Goal: Information Seeking & Learning: Learn about a topic

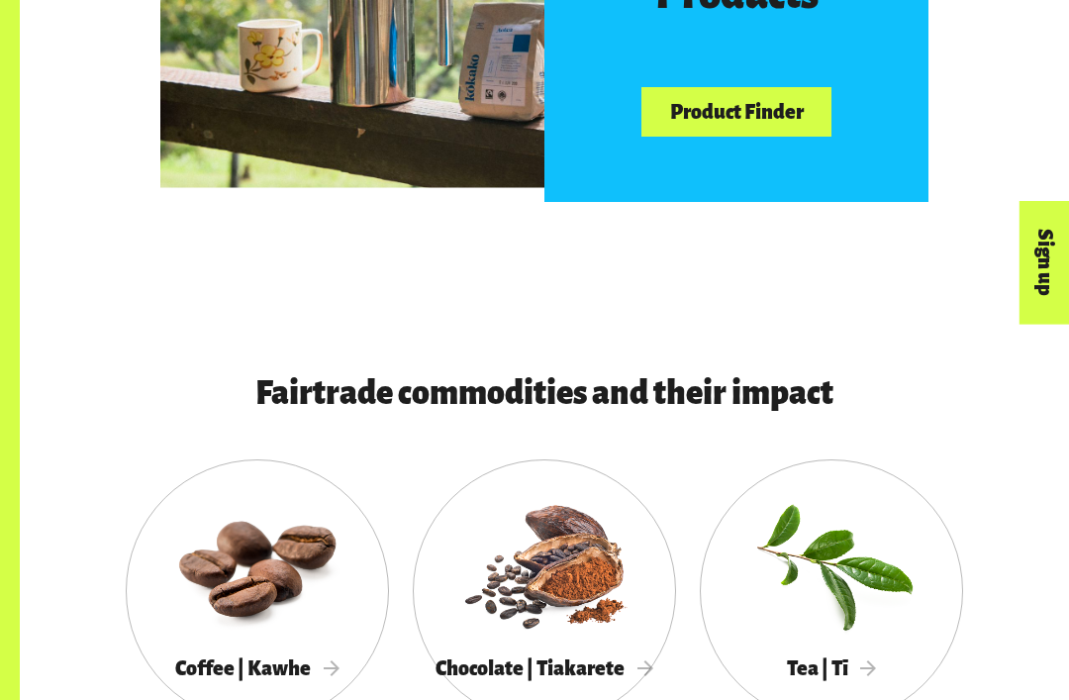
scroll to position [1146, 0]
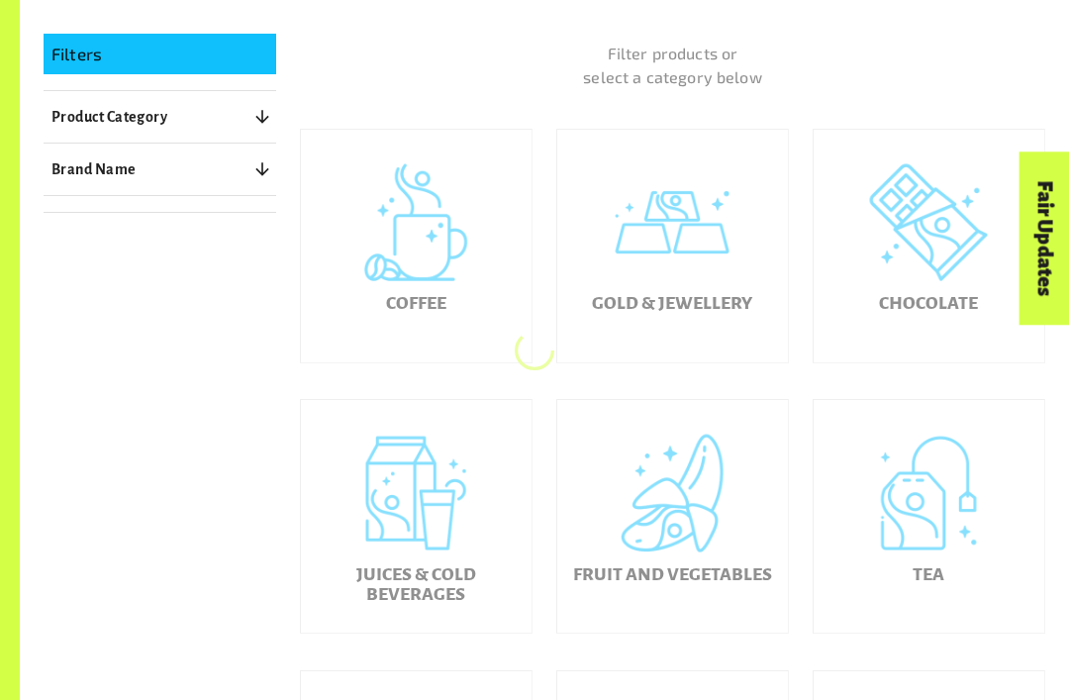
scroll to position [400, 0]
click at [730, 305] on div "Gold & Jewellery" at bounding box center [672, 245] width 231 height 233
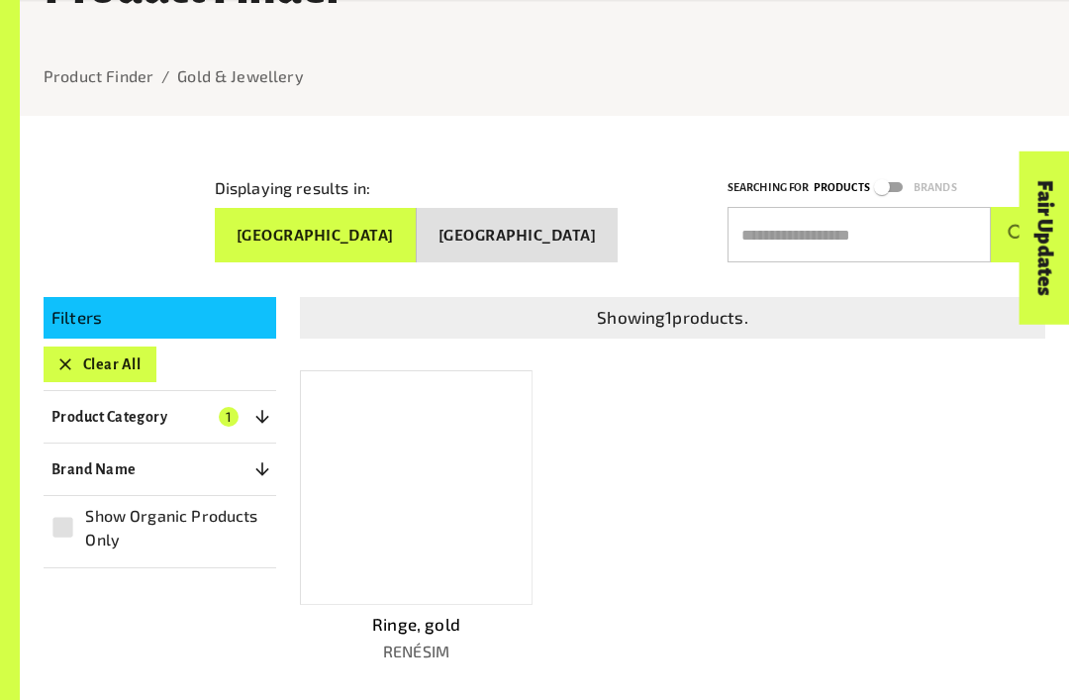
scroll to position [143, 0]
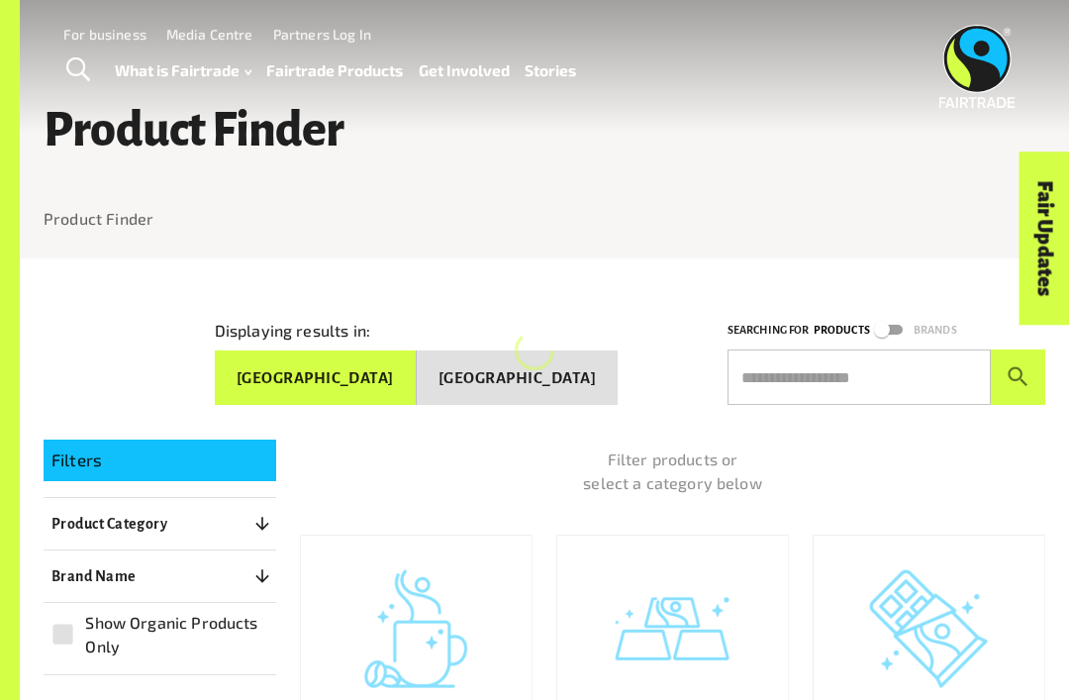
scroll to position [8, 0]
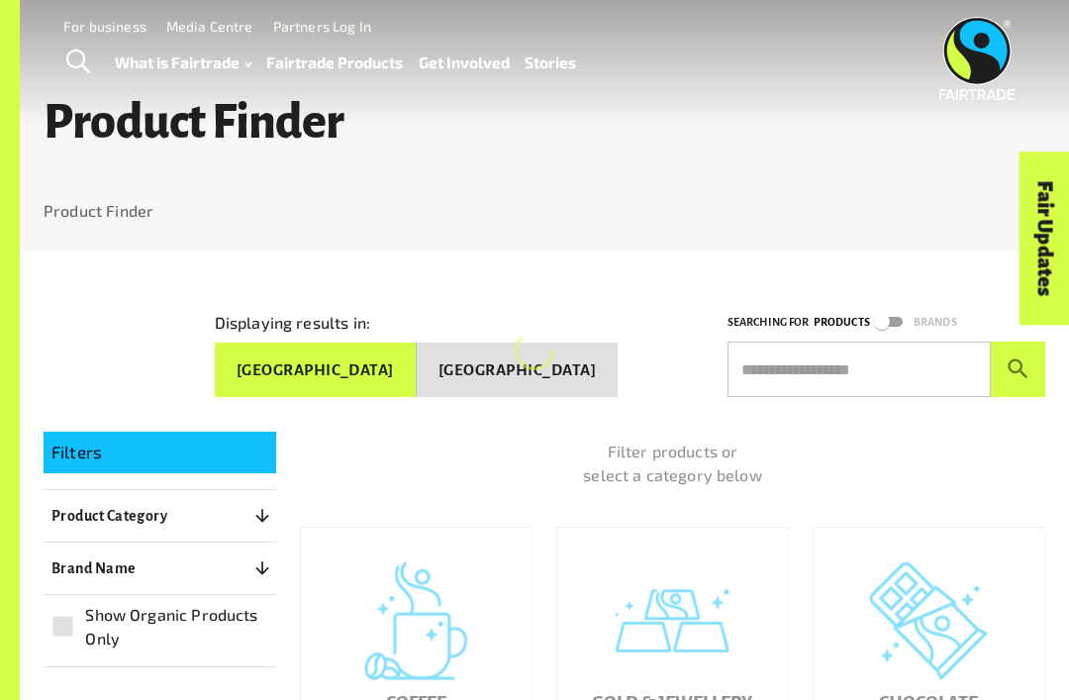
click at [930, 349] on input "text" at bounding box center [859, 369] width 263 height 55
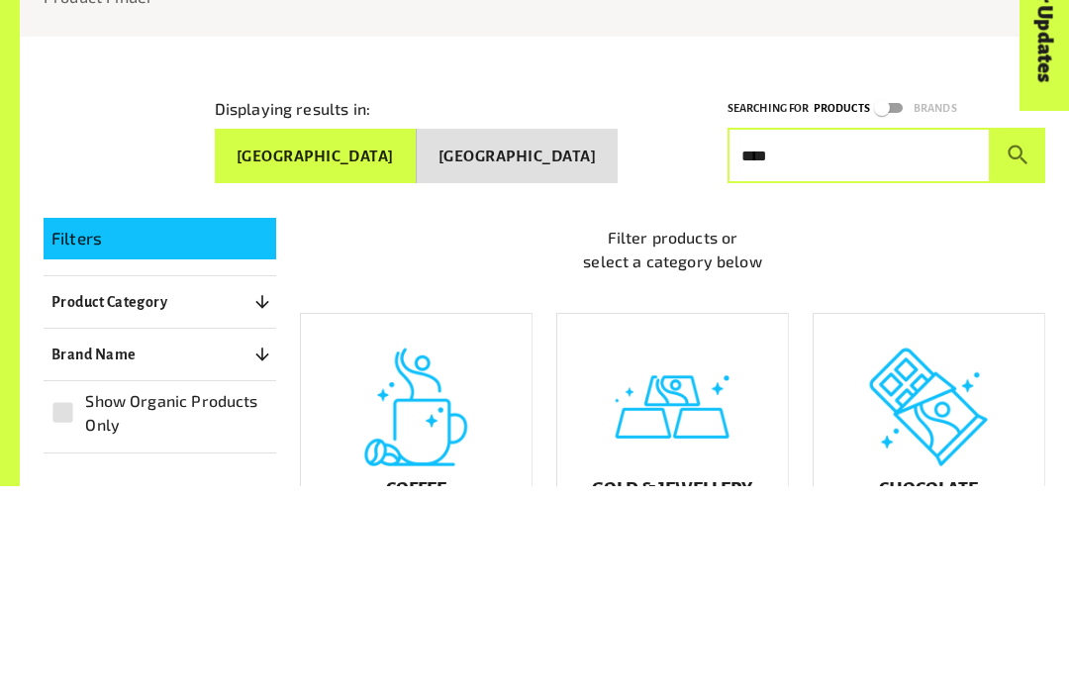
click at [1018, 342] on button "submit" at bounding box center [1018, 369] width 54 height 55
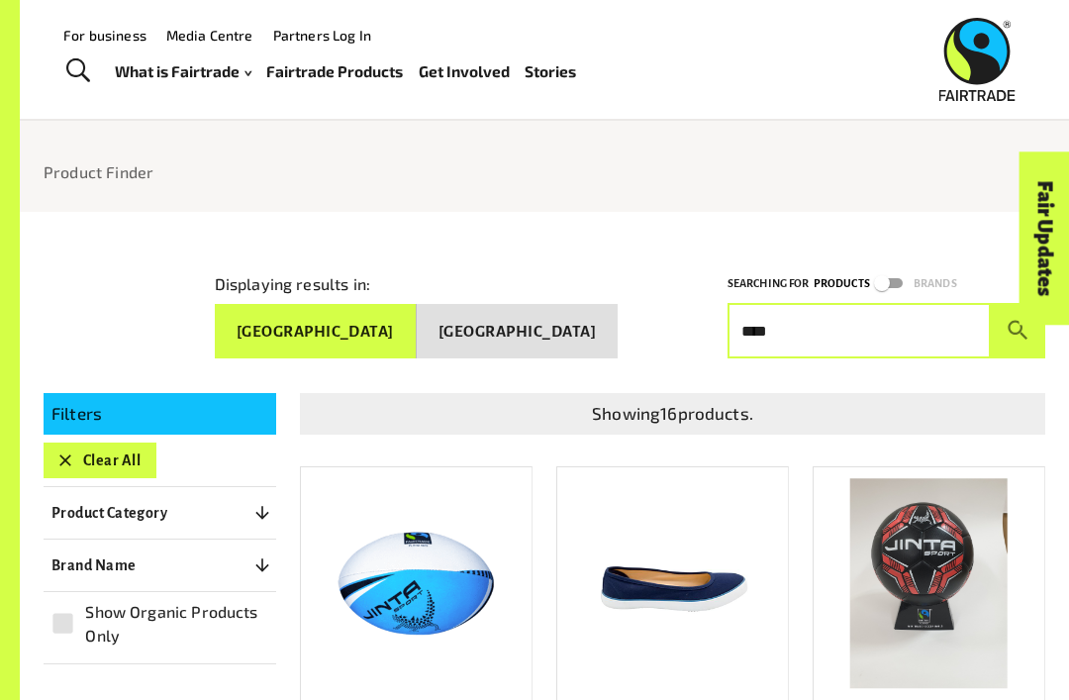
scroll to position [0, 0]
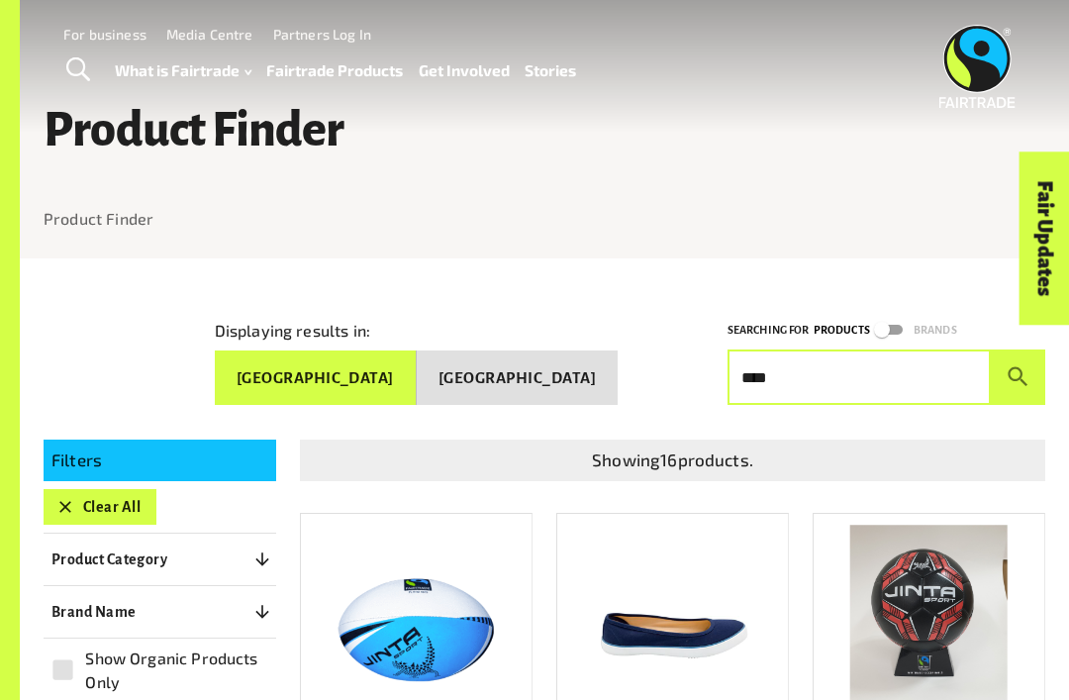
click at [1015, 363] on icon "submit" at bounding box center [1018, 376] width 27 height 27
click at [942, 358] on input "****" at bounding box center [859, 377] width 263 height 55
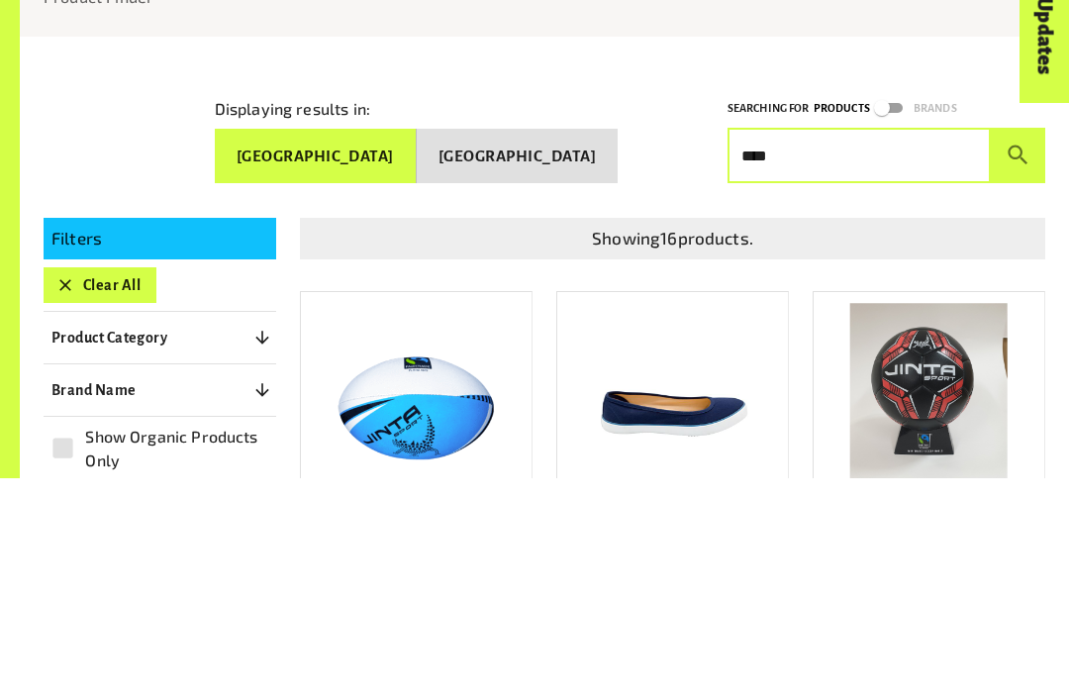
click at [919, 350] on input "****" at bounding box center [859, 377] width 263 height 55
type input "*"
click at [1018, 350] on button "submit" at bounding box center [1018, 377] width 54 height 55
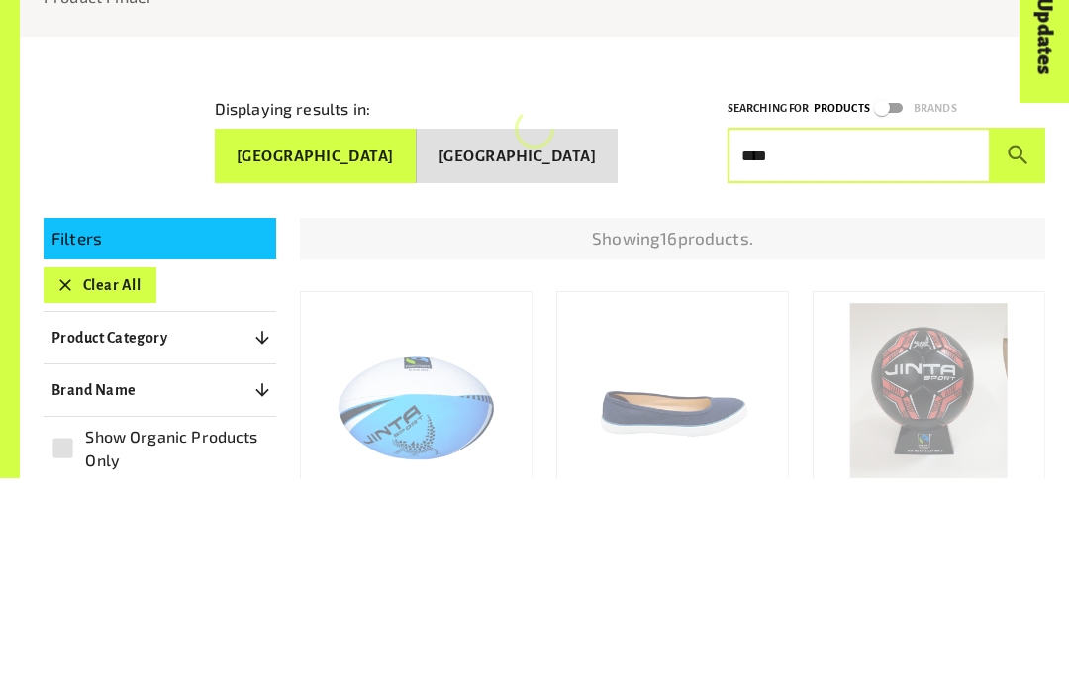
scroll to position [222, 0]
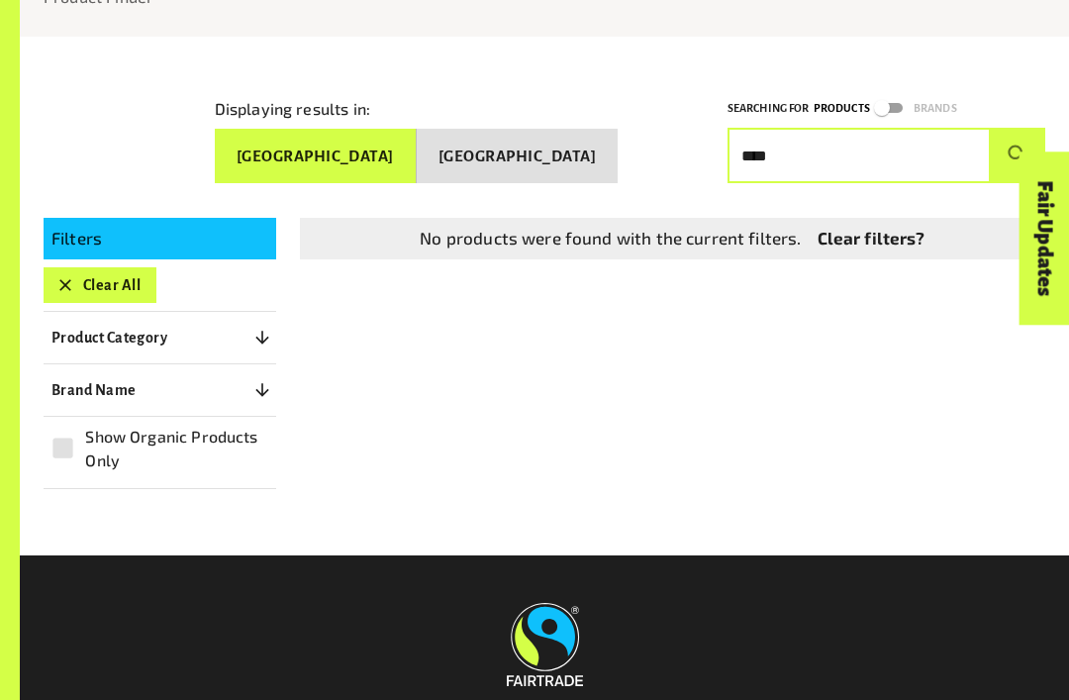
click at [895, 152] on input "****" at bounding box center [859, 155] width 263 height 55
type input "*"
click at [192, 329] on button "Product Category 0" at bounding box center [160, 338] width 233 height 36
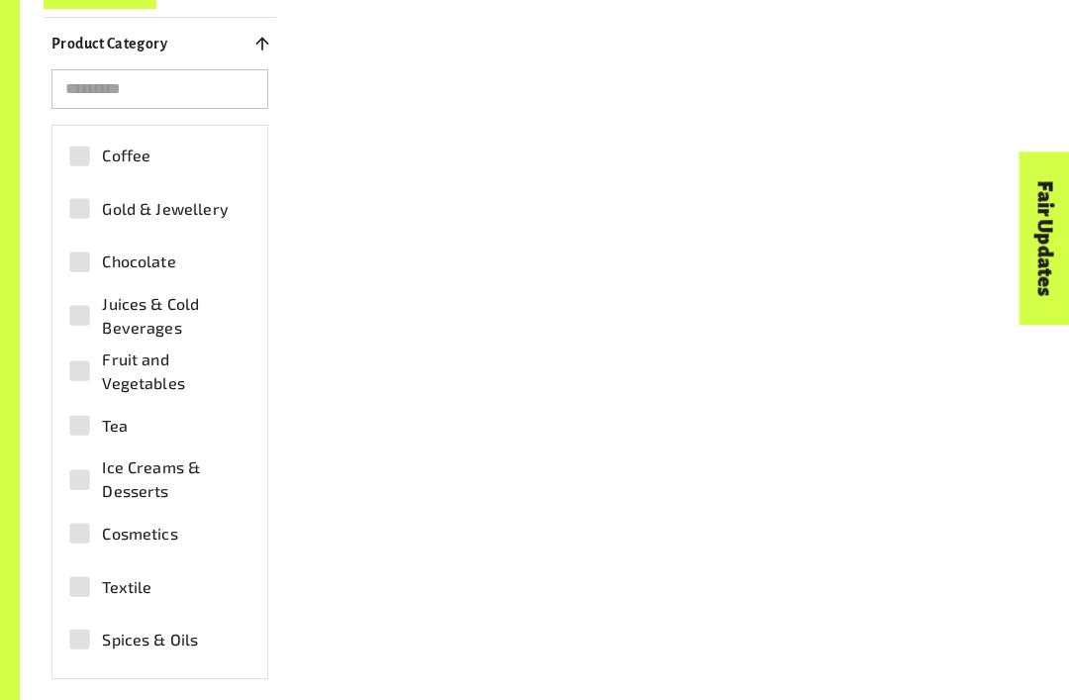
scroll to position [519, 0]
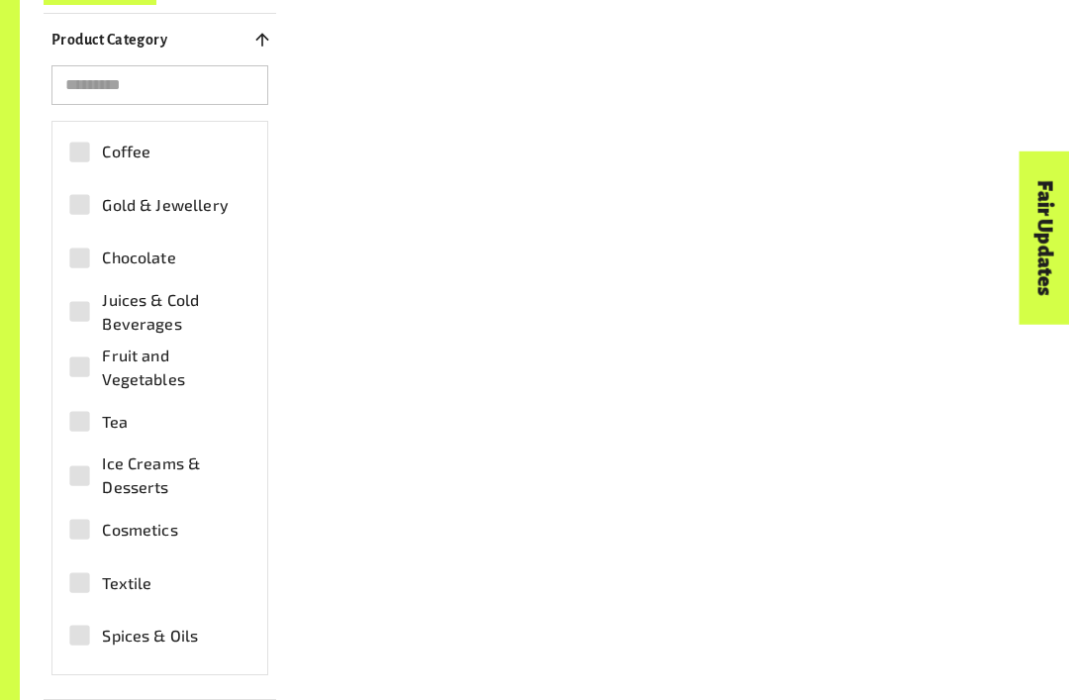
click at [266, 34] on icon "button" at bounding box center [261, 40] width 13 height 13
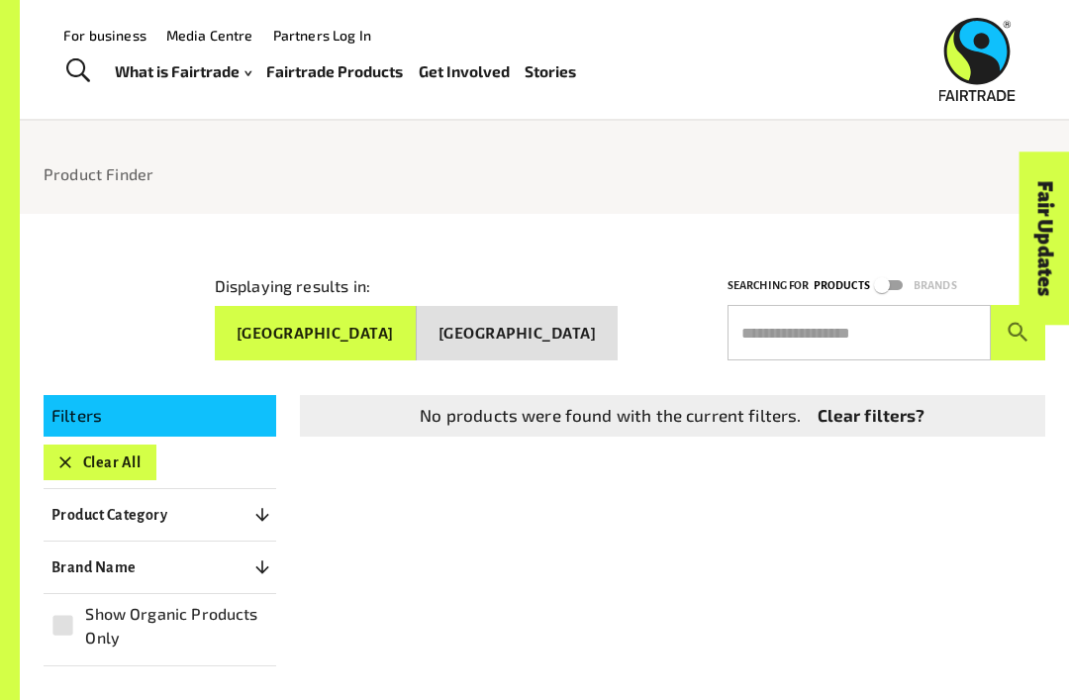
scroll to position [43, 0]
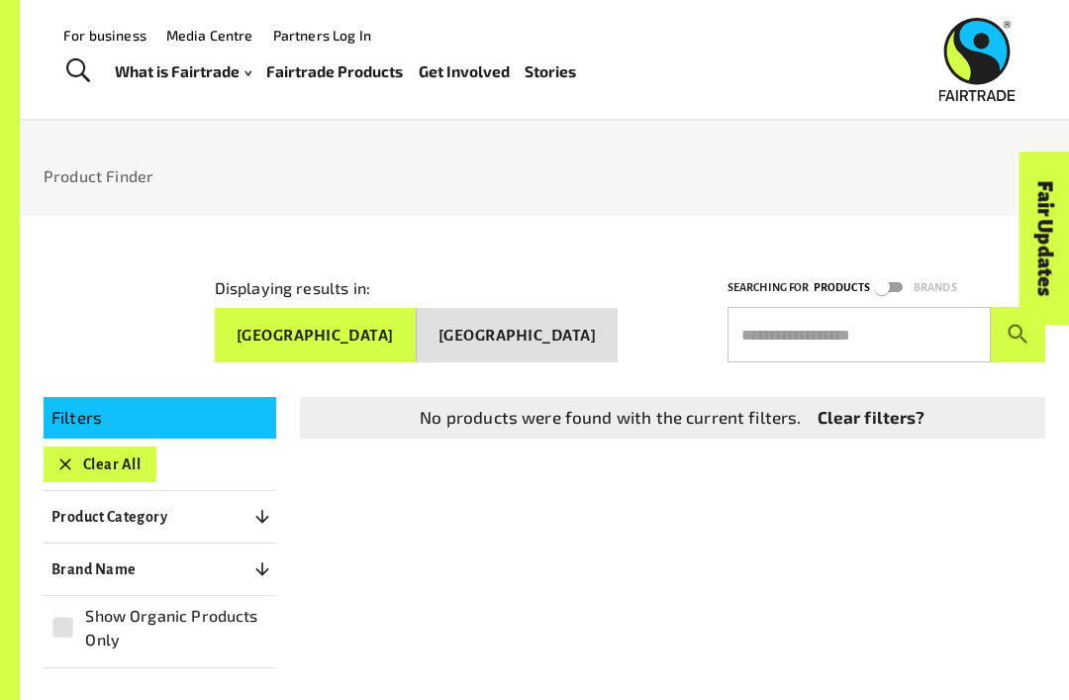
click at [945, 333] on input "text" at bounding box center [859, 334] width 263 height 55
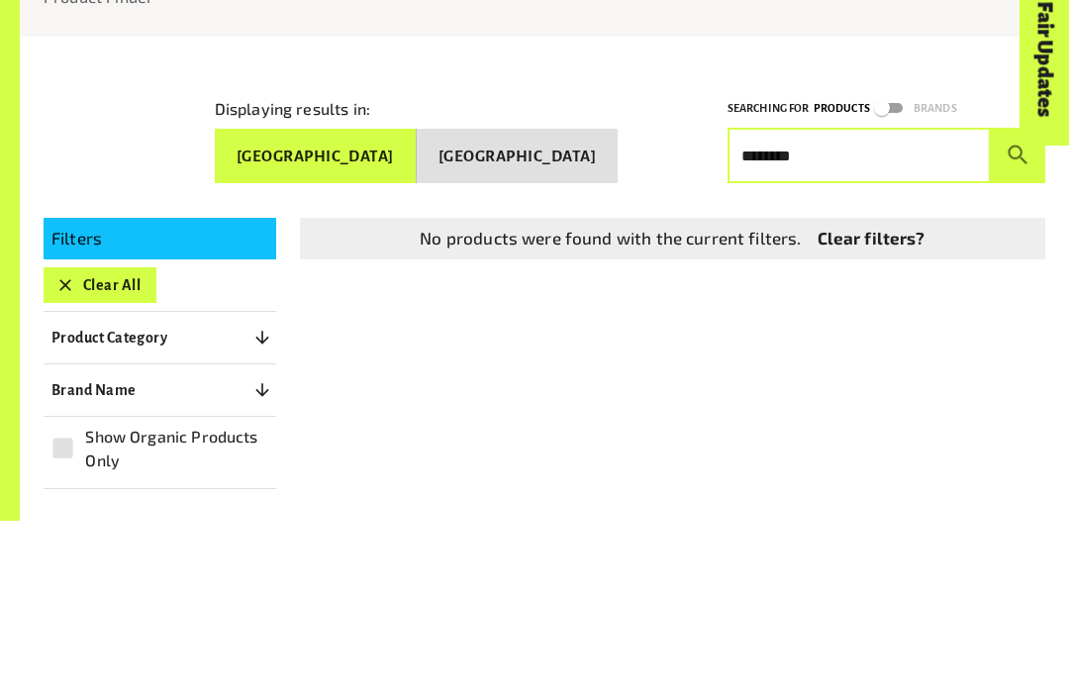
click at [1018, 307] on button "submit" at bounding box center [1018, 334] width 54 height 55
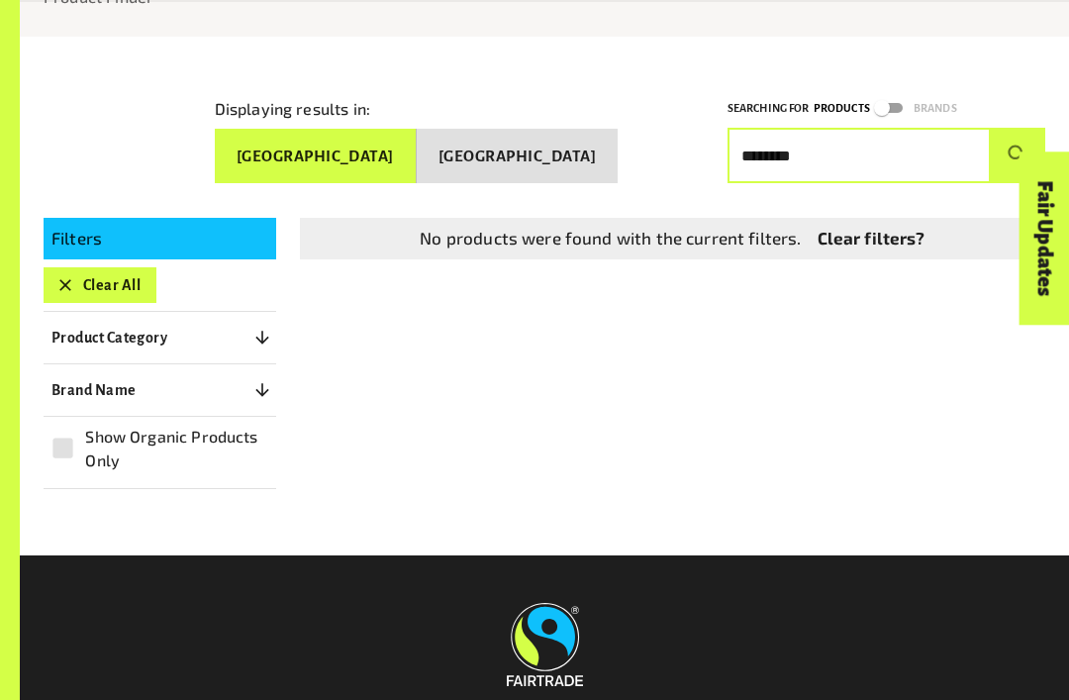
click at [94, 384] on p "Brand Name" at bounding box center [93, 390] width 85 height 24
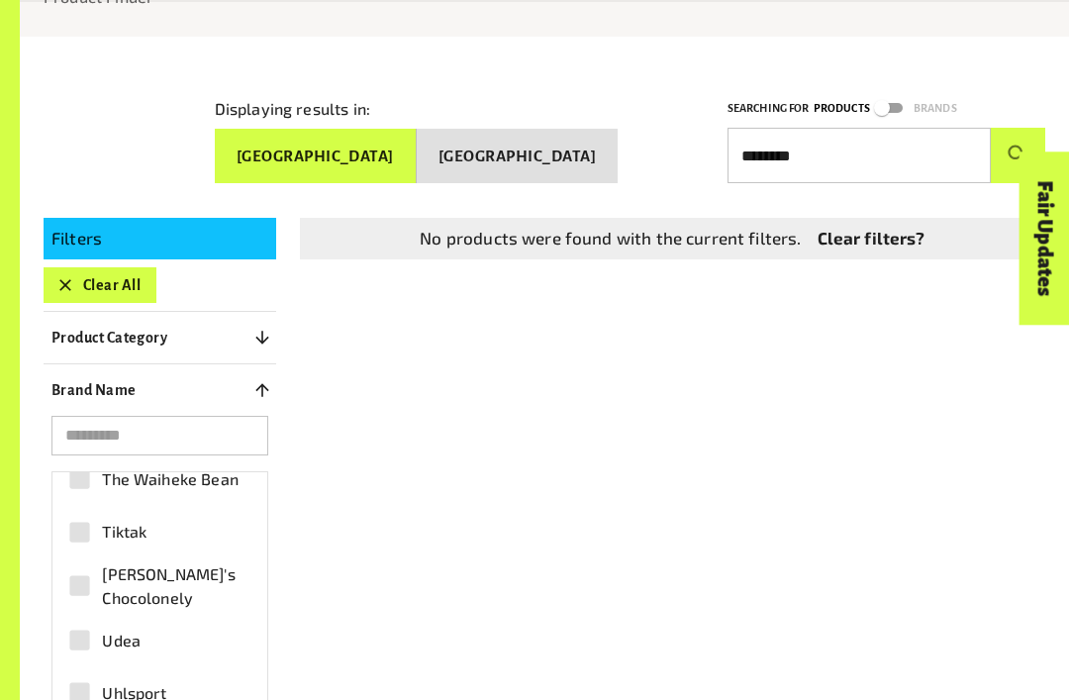
scroll to position [6159, 0]
click at [74, 442] on input "search" at bounding box center [159, 436] width 217 height 40
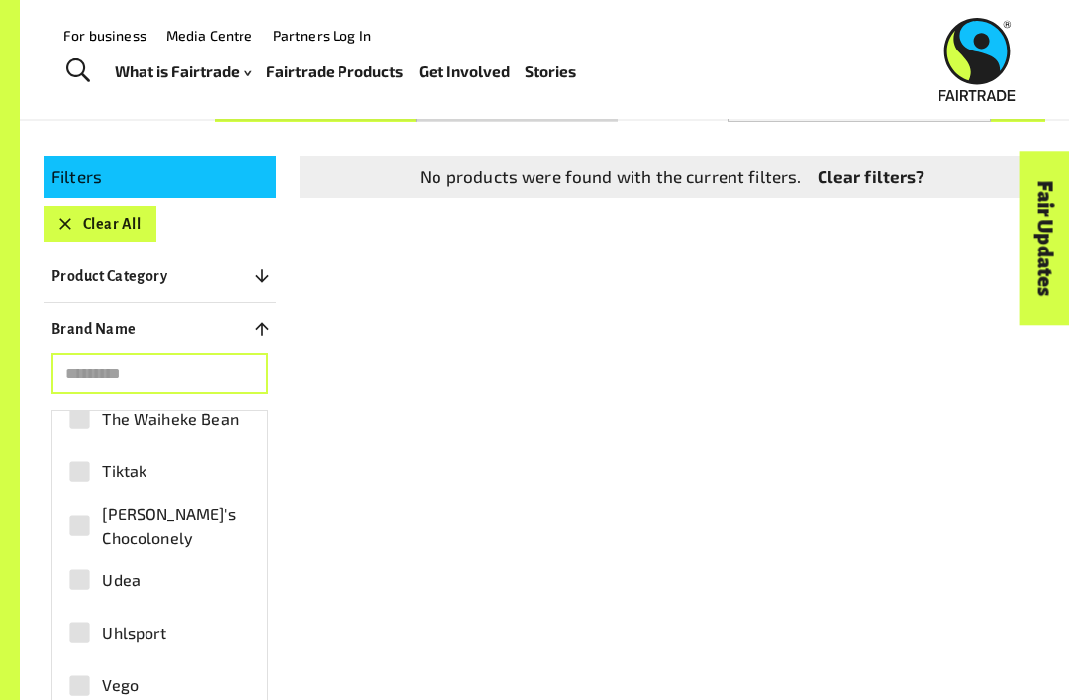
scroll to position [0, 0]
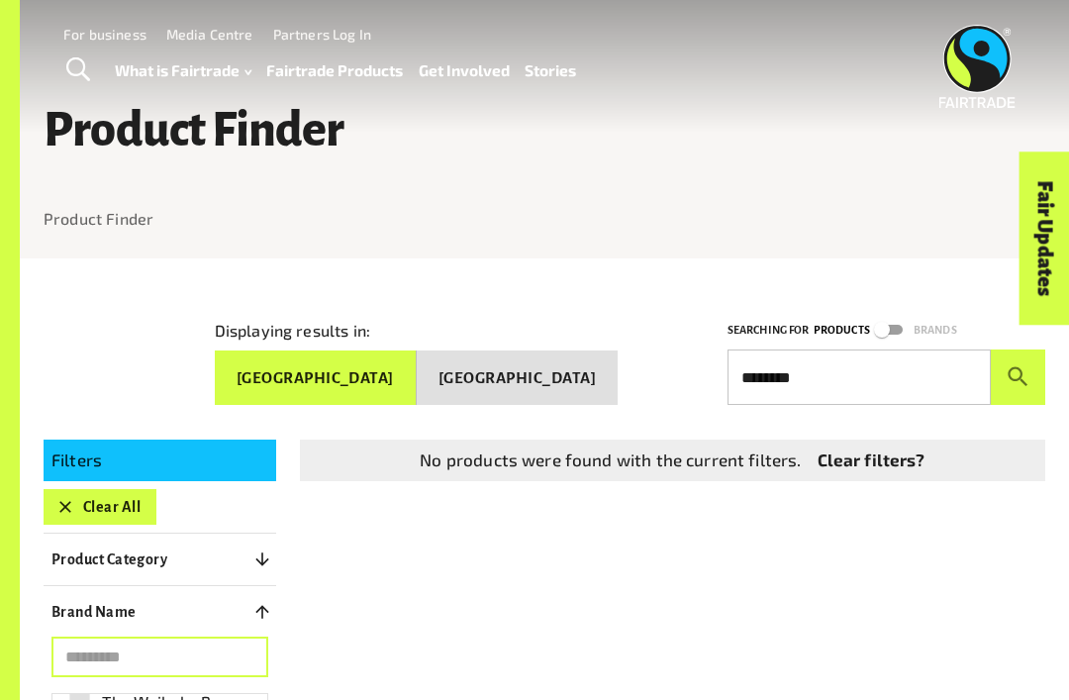
click at [921, 363] on input "********" at bounding box center [859, 377] width 263 height 55
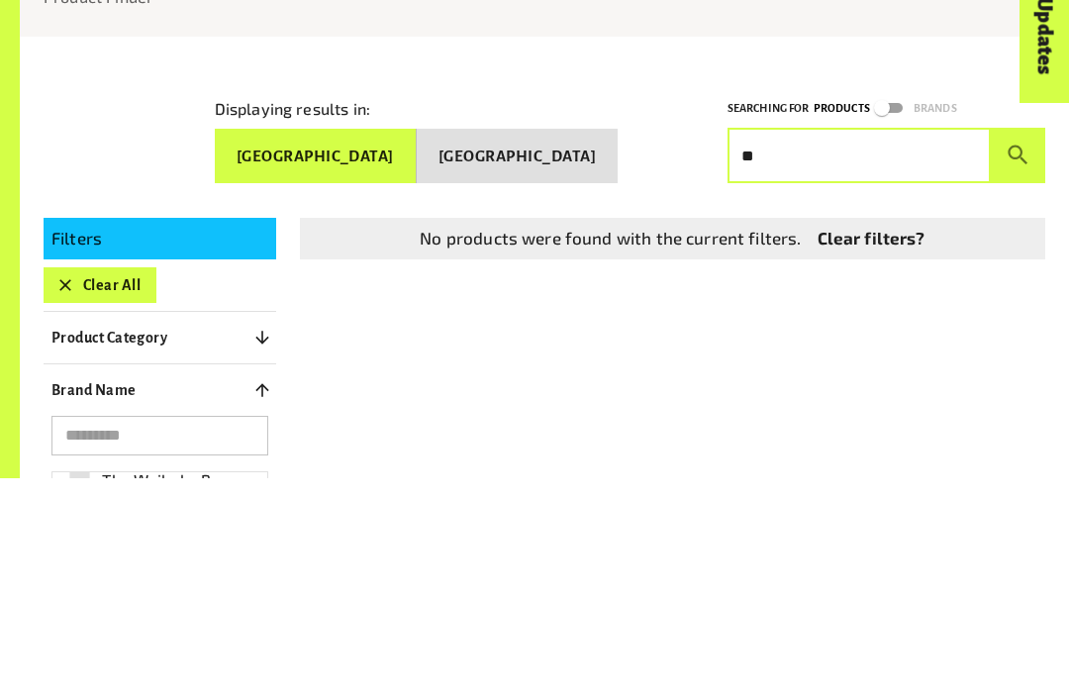
type input "*"
type input "****"
click at [1018, 350] on button "submit" at bounding box center [1018, 377] width 54 height 55
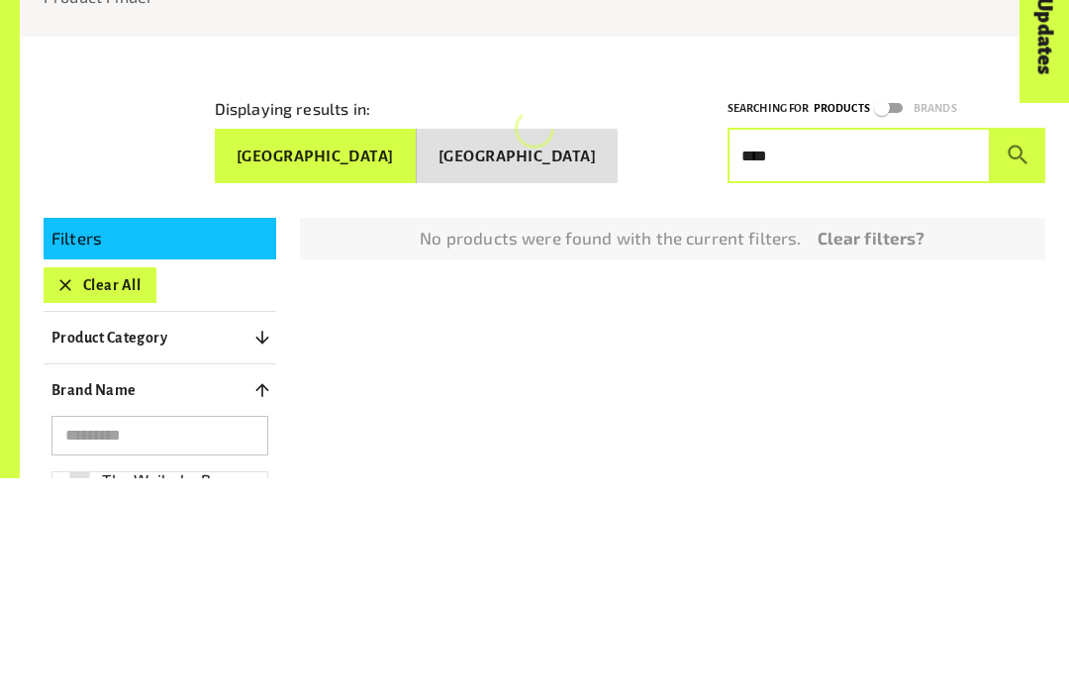
click at [1018, 350] on button "submit" at bounding box center [1018, 377] width 54 height 55
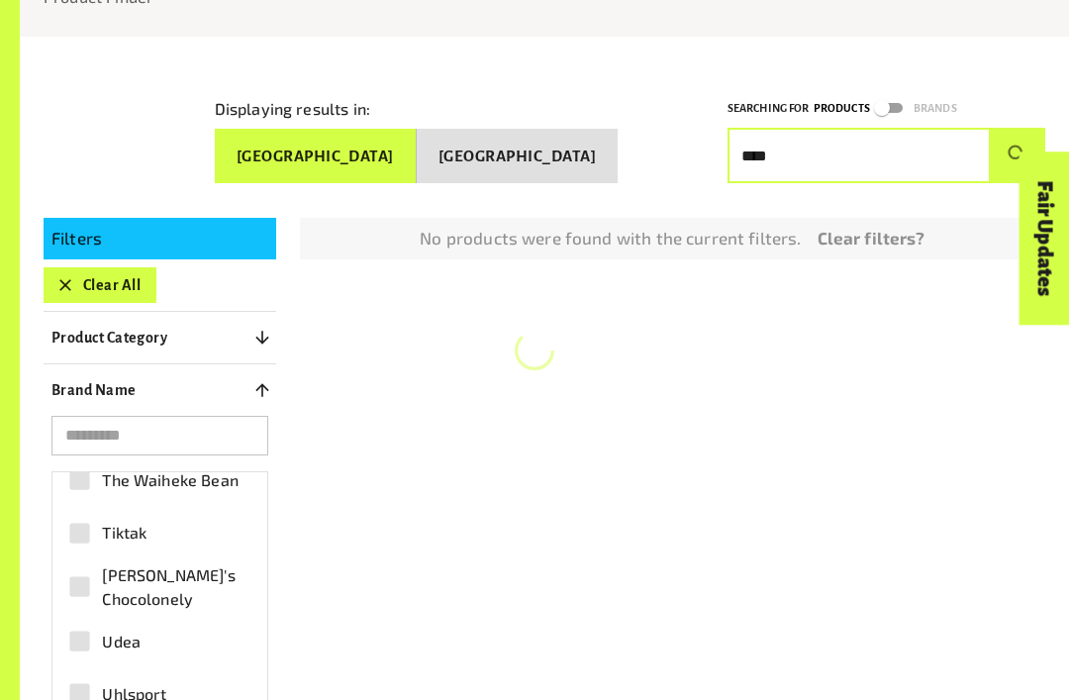
click at [264, 328] on icon "button" at bounding box center [263, 338] width 20 height 20
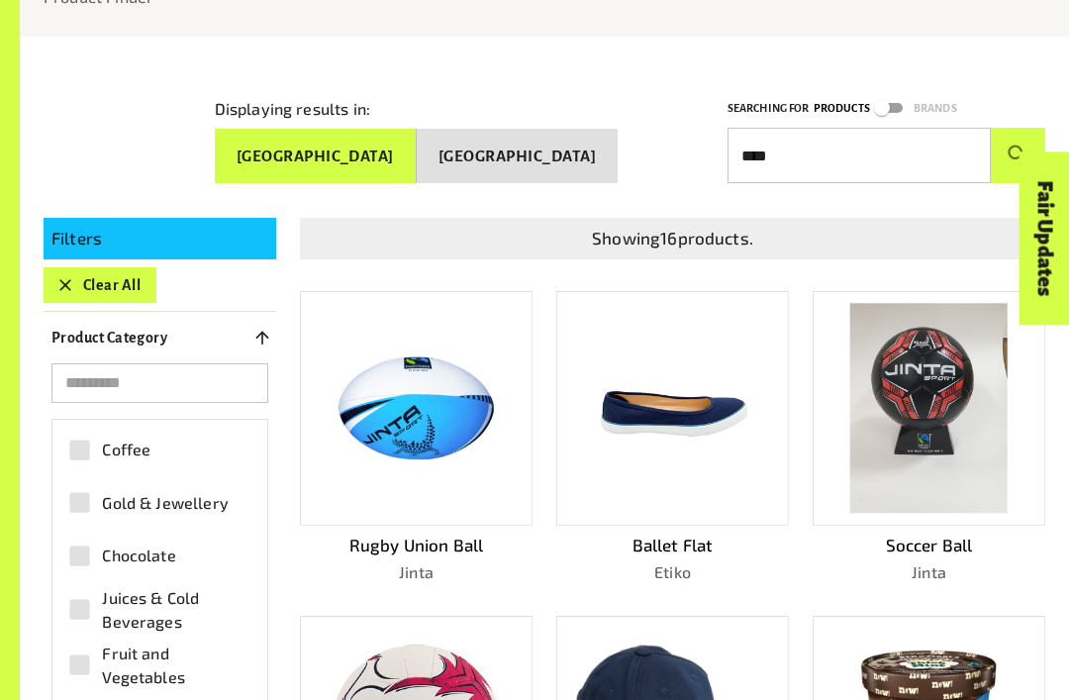
click at [244, 327] on button "Product Category 0" at bounding box center [160, 338] width 233 height 36
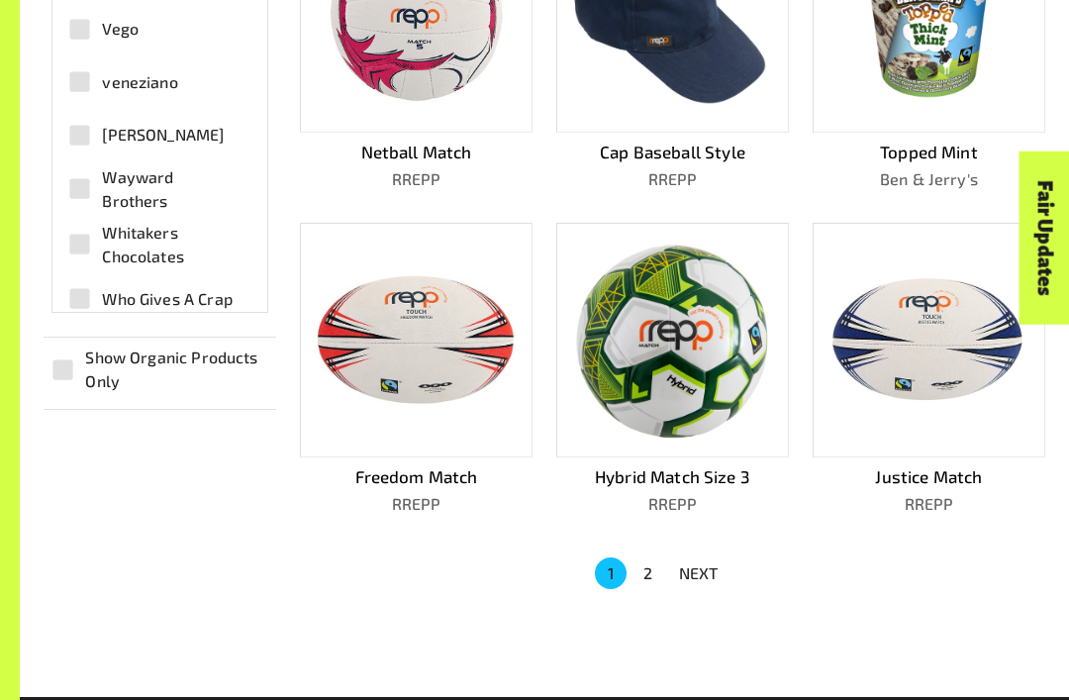
scroll to position [940, 0]
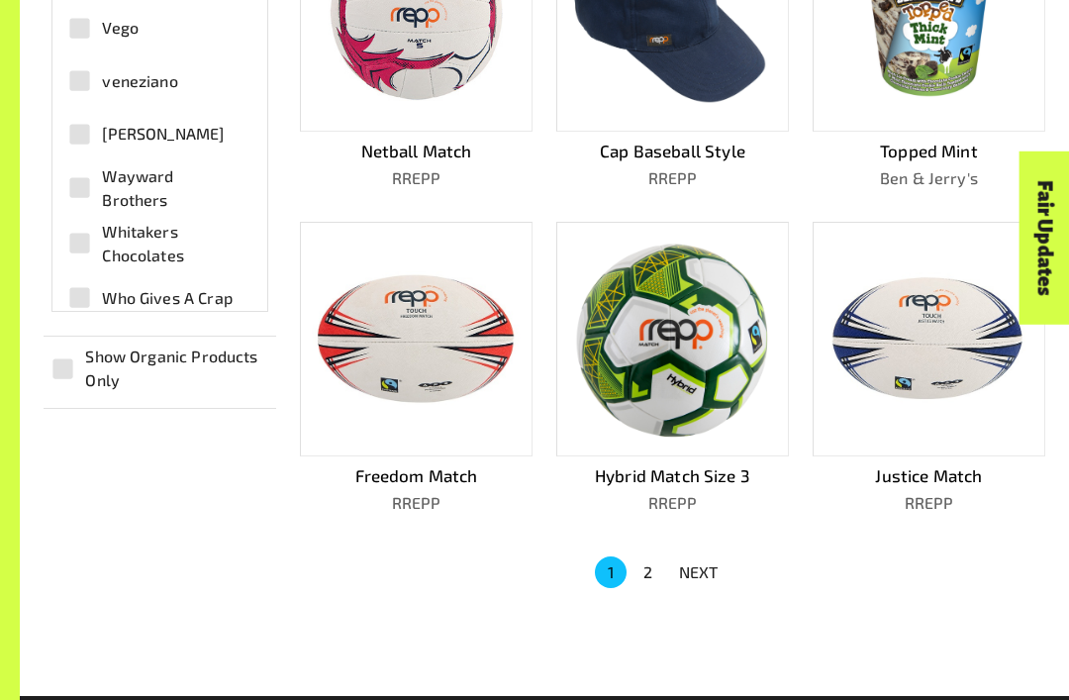
click at [711, 561] on p "NEXT" at bounding box center [699, 573] width 40 height 24
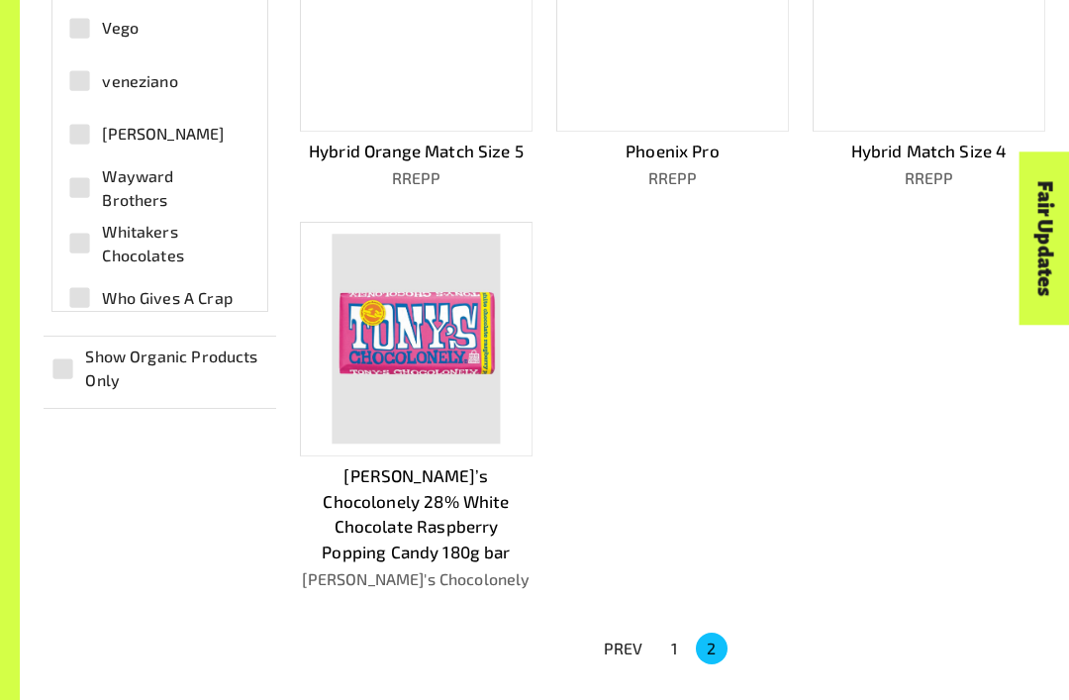
click at [675, 633] on button "1" at bounding box center [675, 649] width 32 height 32
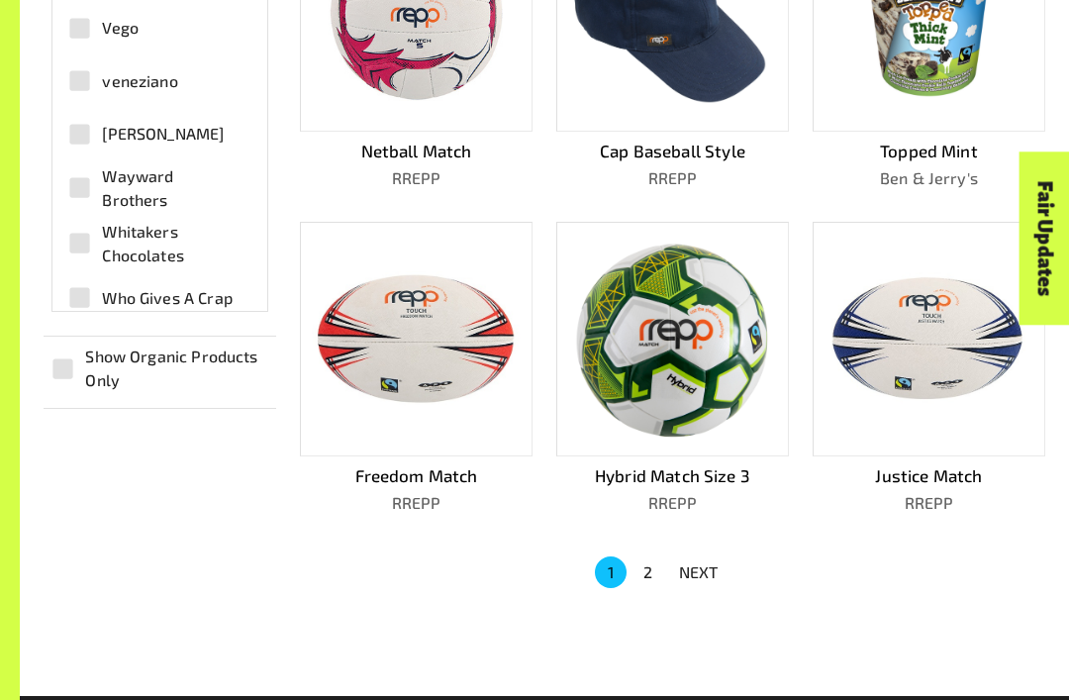
click at [933, 326] on div "Fair Updates" at bounding box center [933, 300] width 173 height 51
click at [979, 392] on img at bounding box center [930, 338] width 208 height 131
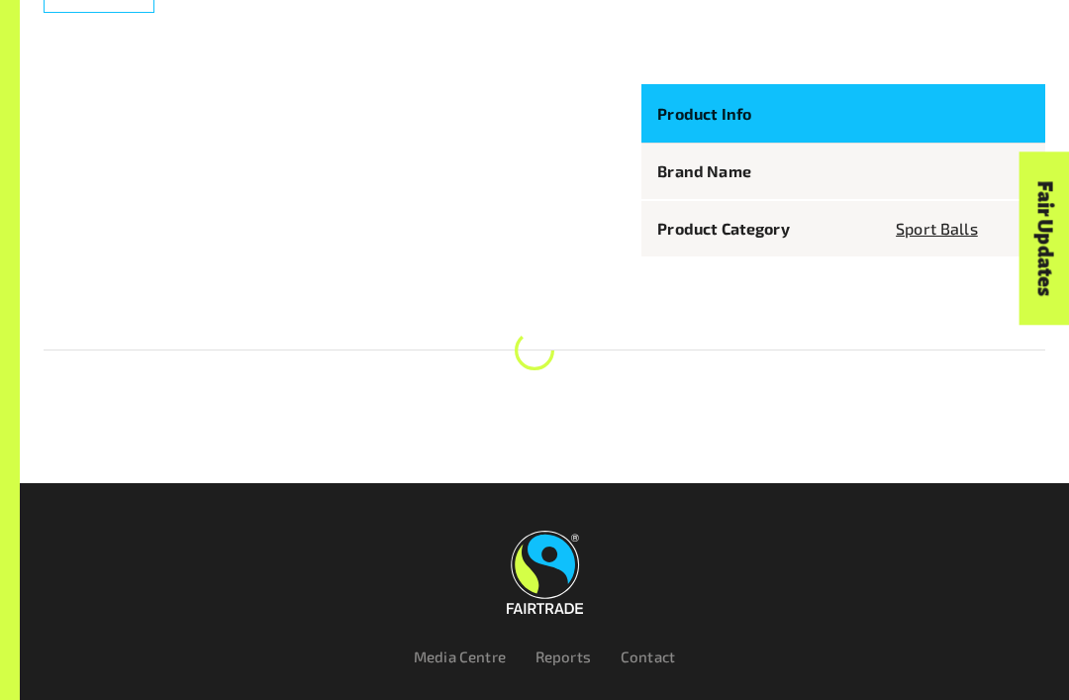
scroll to position [940, 0]
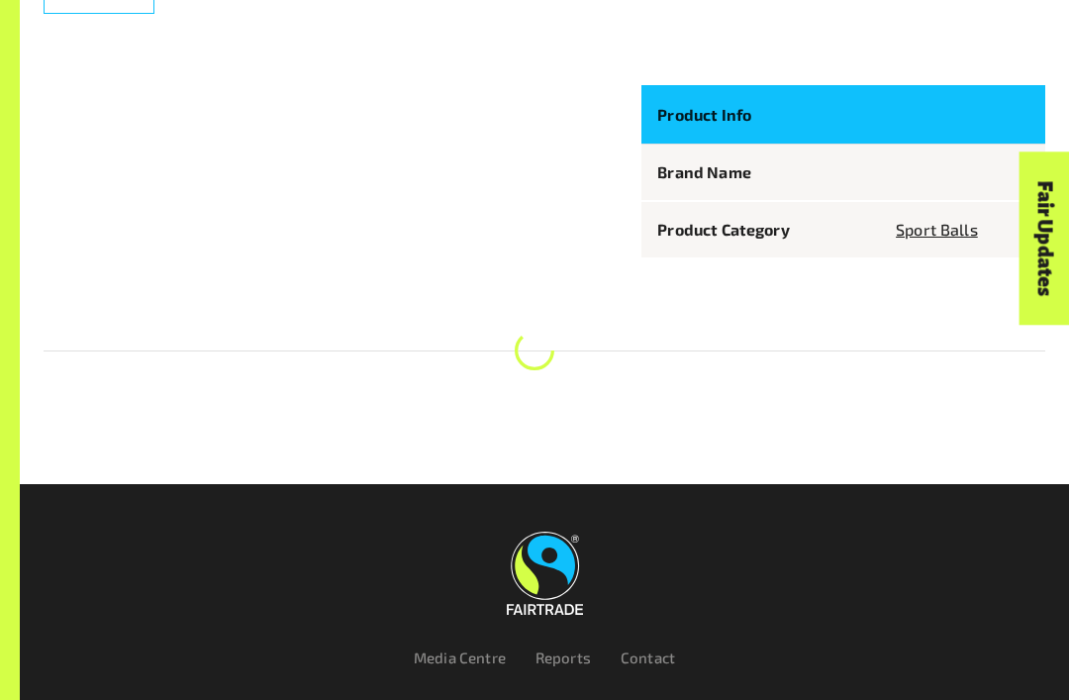
click at [970, 359] on div at bounding box center [545, 385] width 1002 height 66
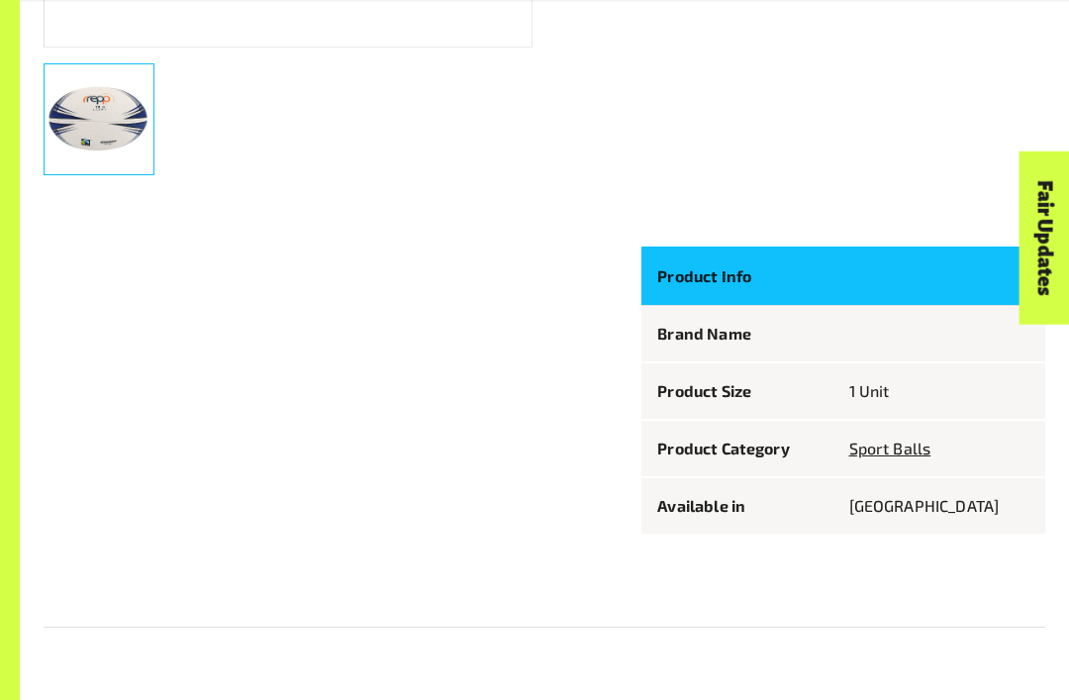
scroll to position [776, 0]
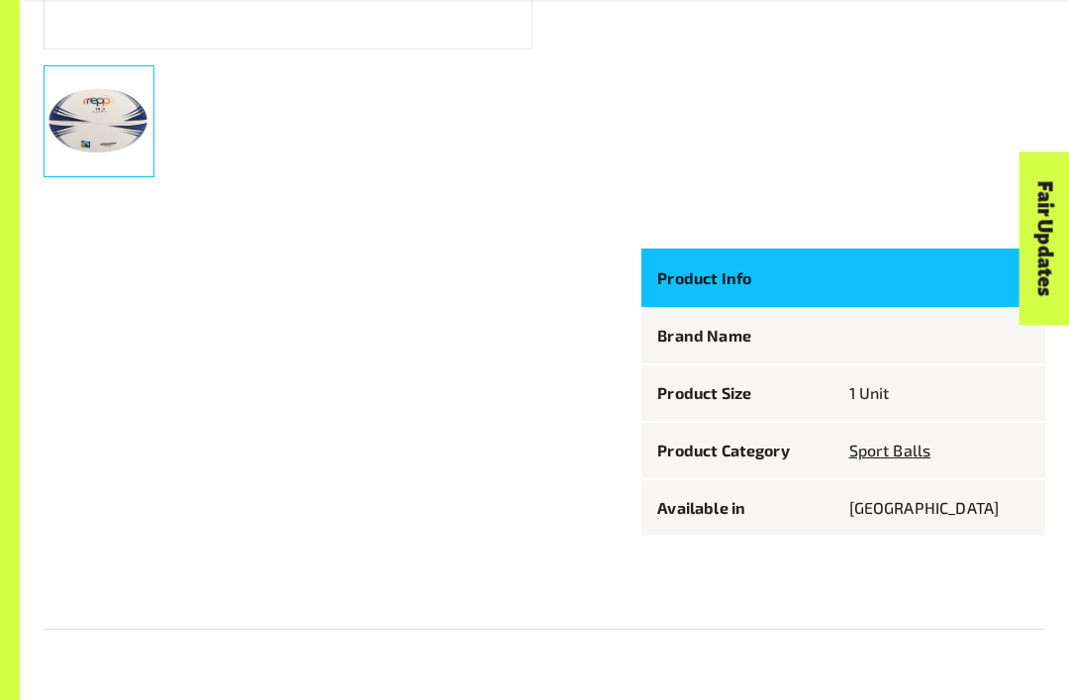
click at [909, 274] on th at bounding box center [940, 278] width 212 height 59
click at [817, 288] on p "Product Info" at bounding box center [737, 277] width 159 height 27
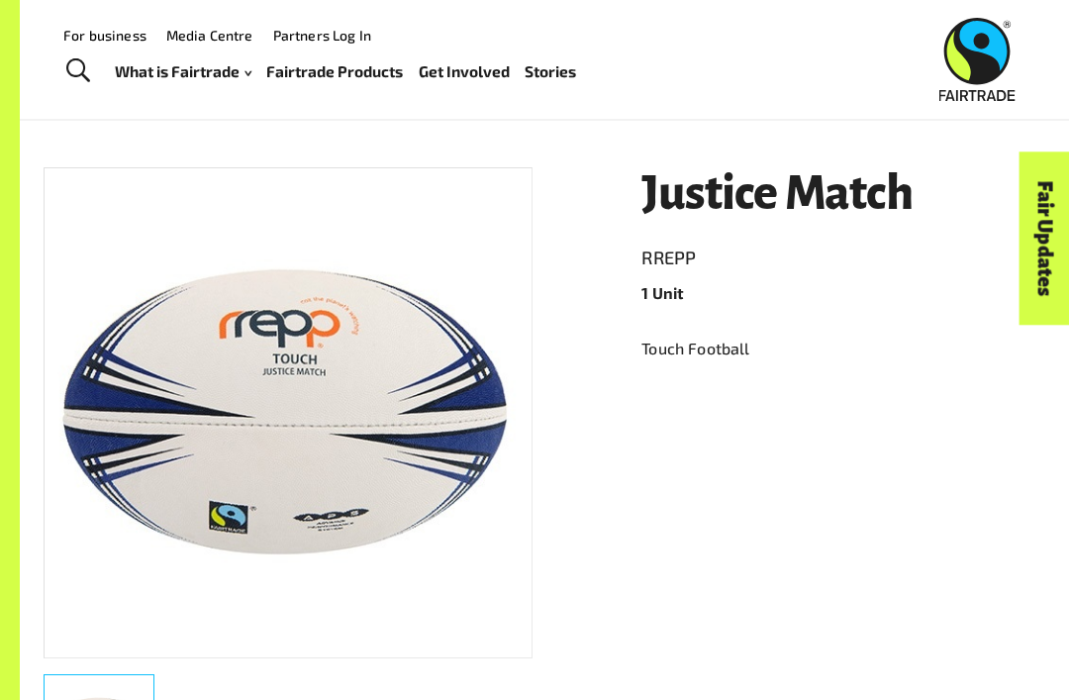
scroll to position [161, 0]
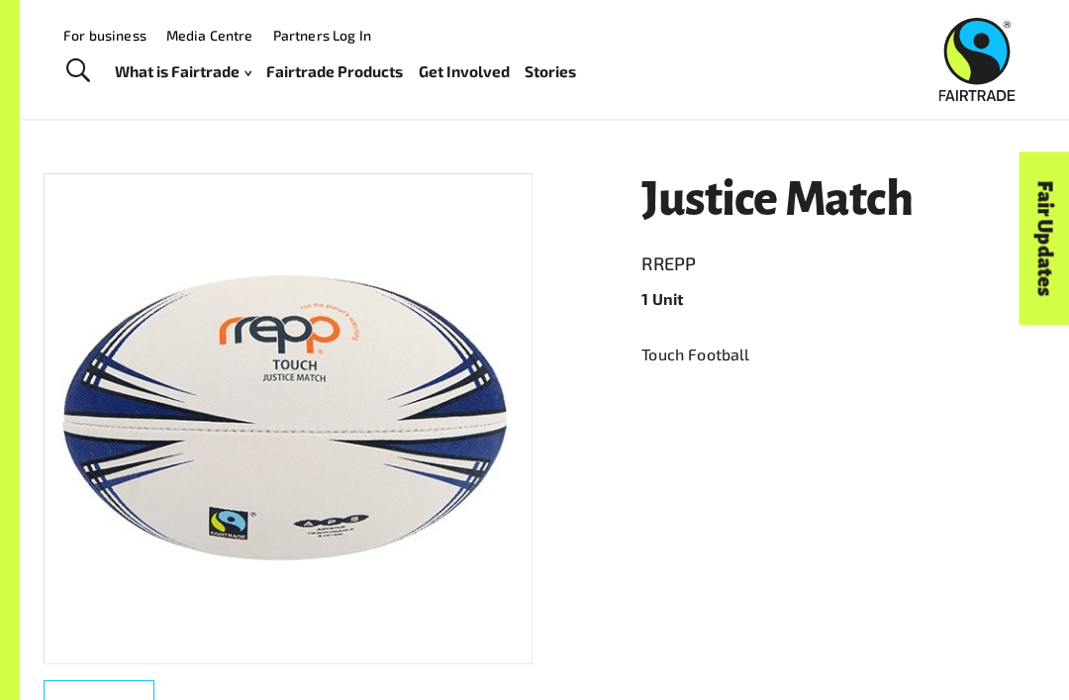
click at [346, 463] on img at bounding box center [288, 418] width 487 height 307
click at [426, 421] on img at bounding box center [288, 418] width 487 height 307
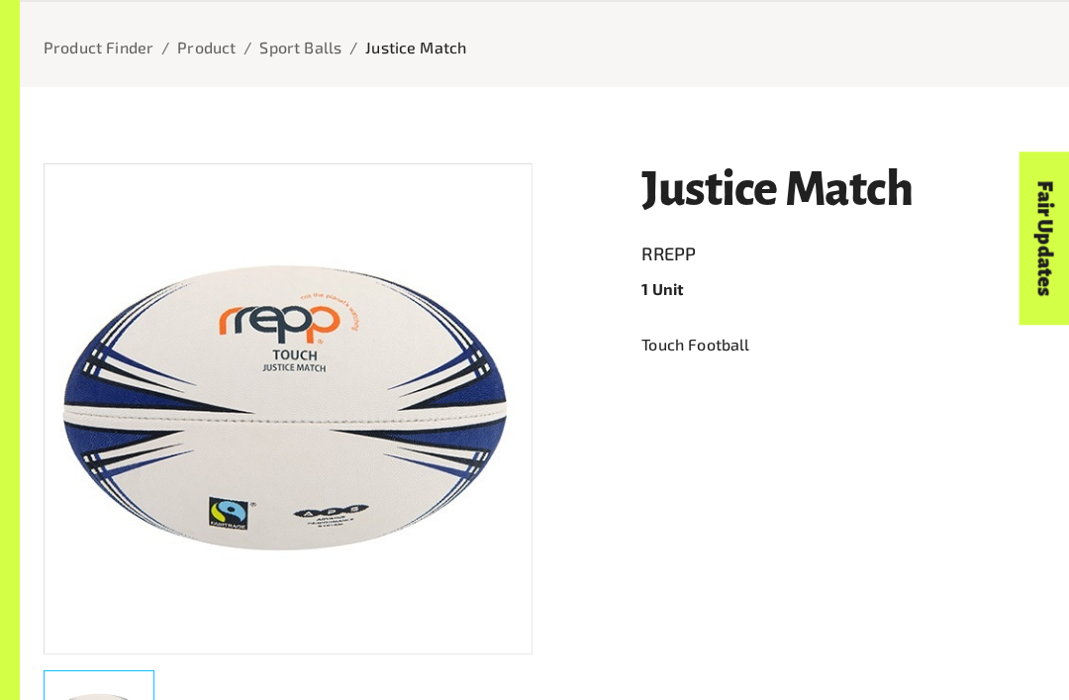
scroll to position [182, 0]
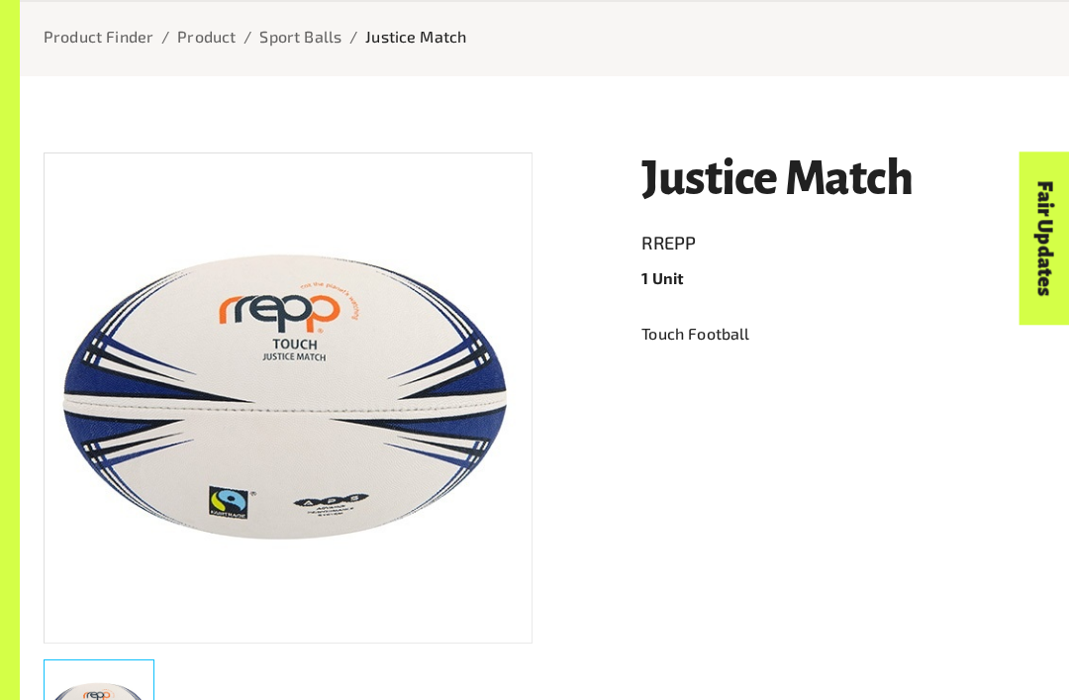
click at [470, 417] on img at bounding box center [288, 398] width 487 height 307
click at [472, 413] on img at bounding box center [288, 398] width 487 height 307
click at [446, 492] on img at bounding box center [288, 398] width 487 height 307
click at [476, 409] on img at bounding box center [288, 398] width 487 height 307
click at [423, 456] on img at bounding box center [288, 398] width 487 height 307
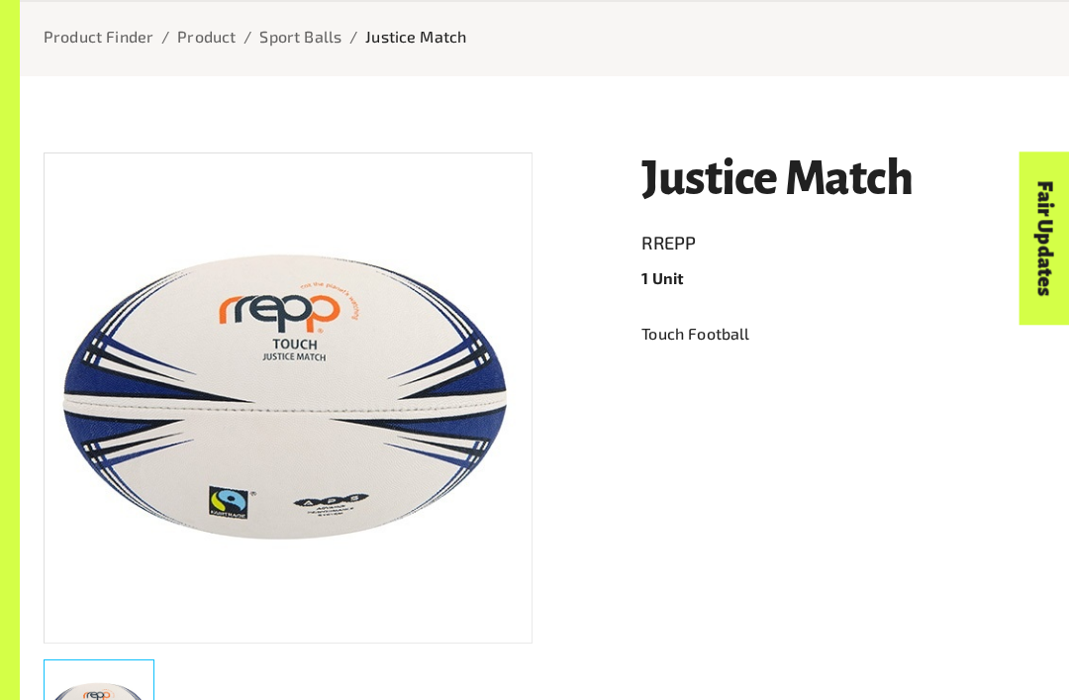
click at [415, 461] on img at bounding box center [288, 398] width 487 height 307
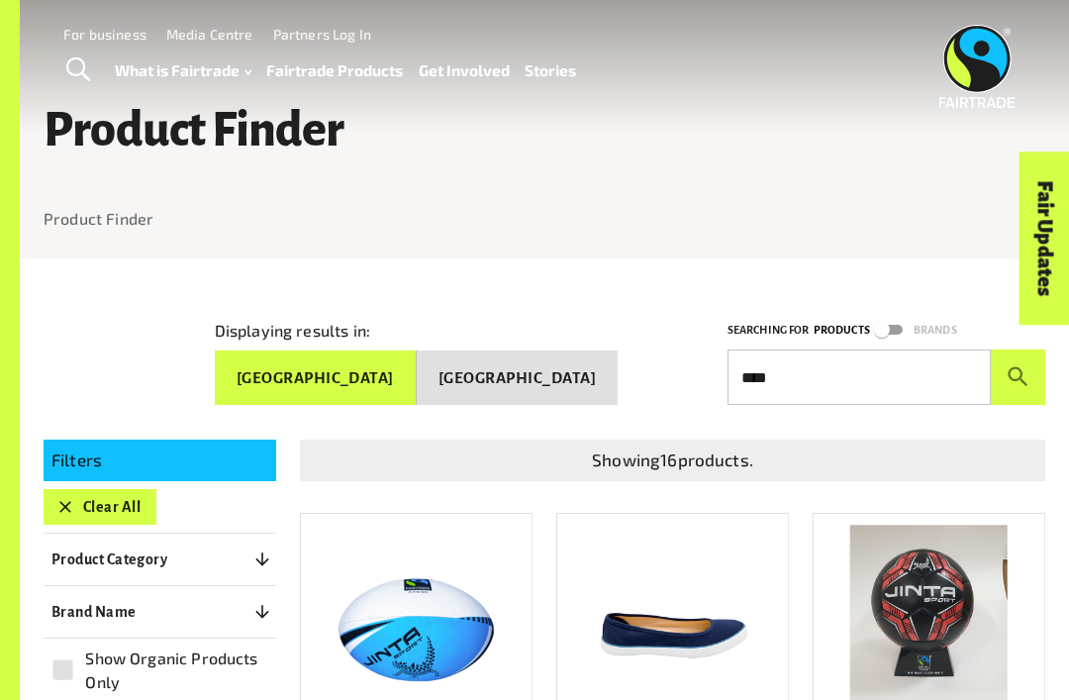
click at [942, 361] on input "****" at bounding box center [859, 377] width 263 height 55
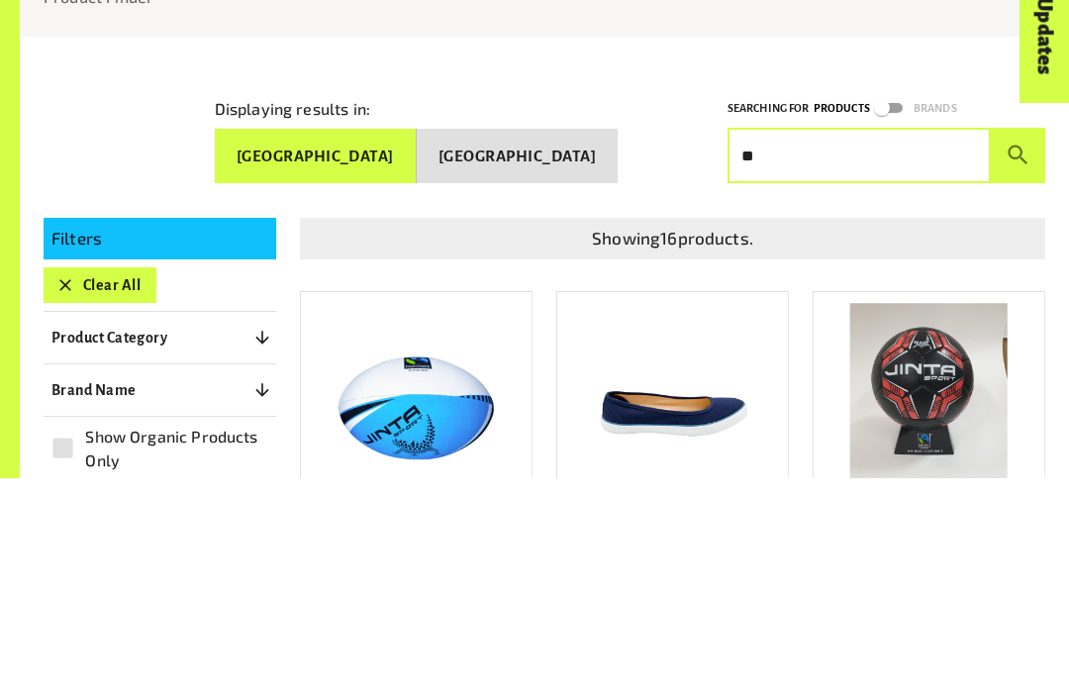
type input "*"
type input "******"
click at [1018, 350] on button "submit" at bounding box center [1018, 377] width 54 height 55
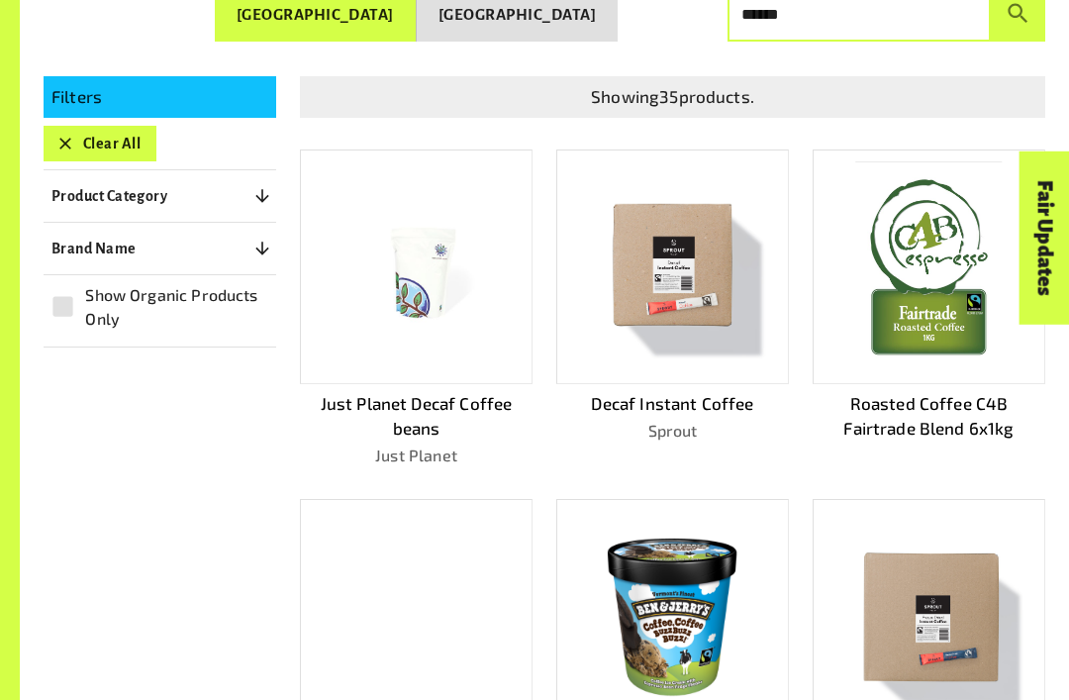
scroll to position [364, 0]
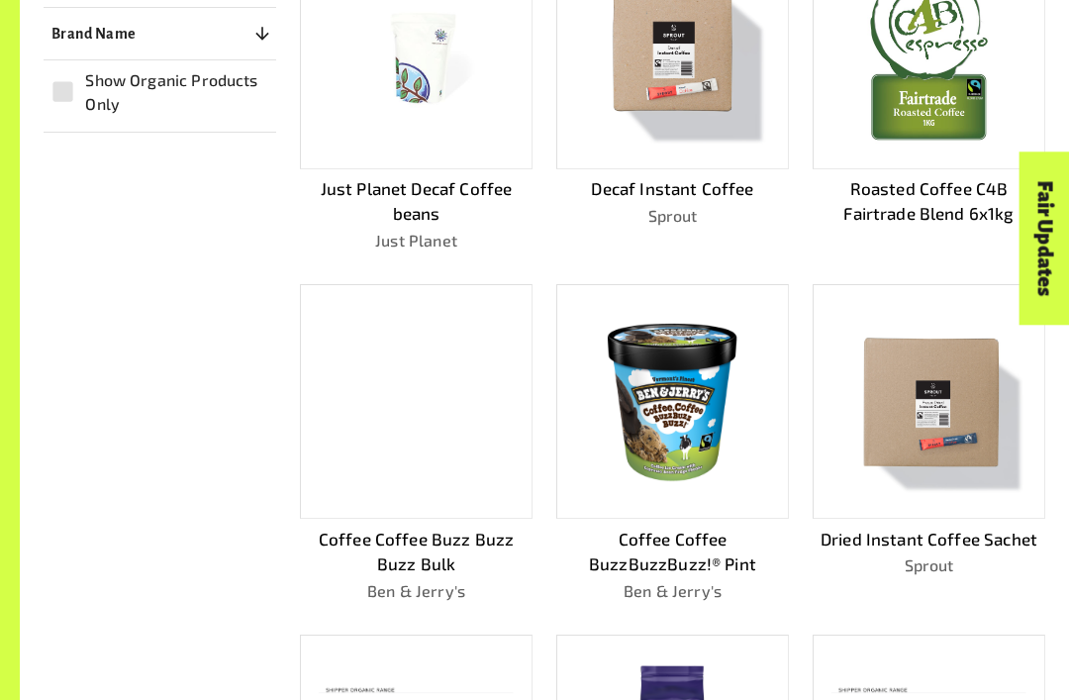
click at [977, 412] on img at bounding box center [930, 402] width 208 height 208
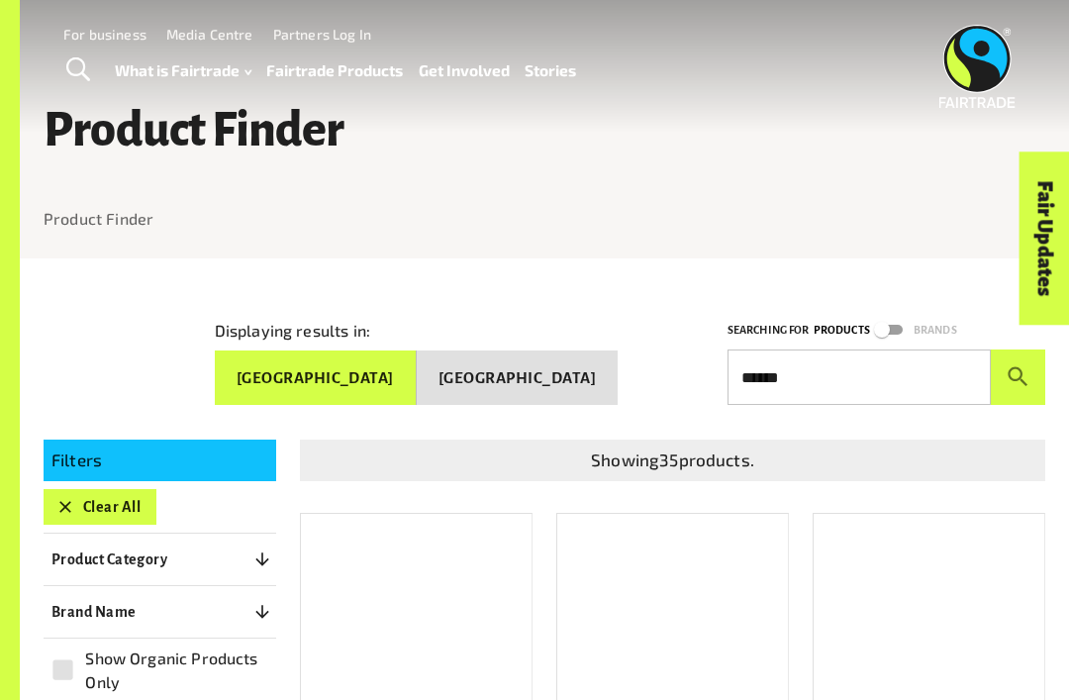
scroll to position [642, 0]
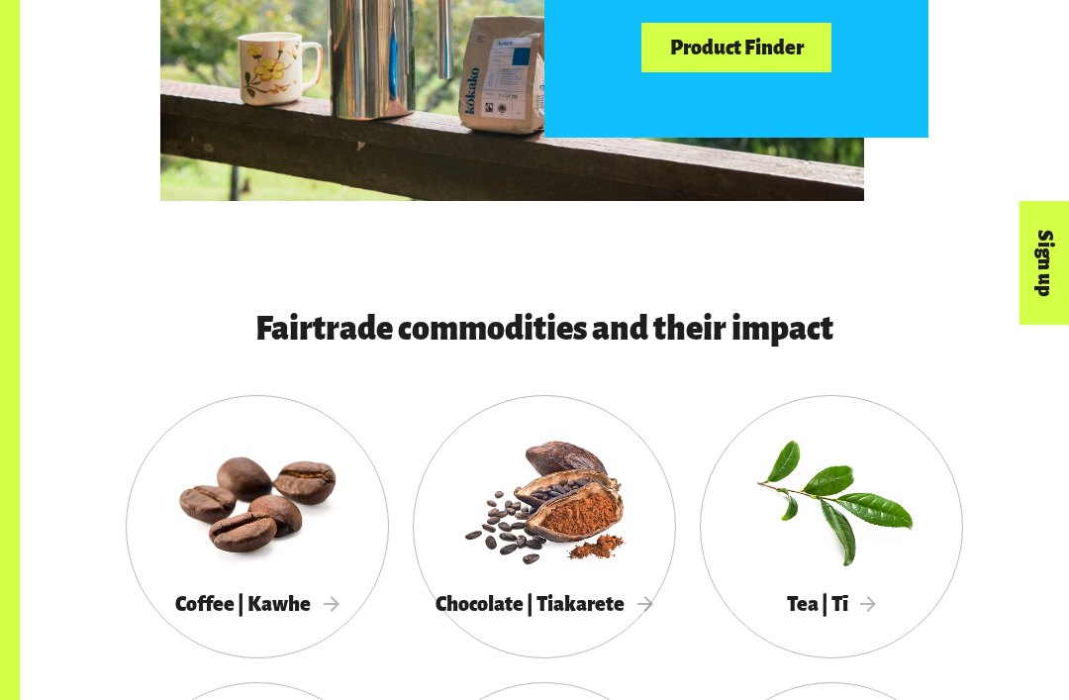
click at [259, 575] on div at bounding box center [257, 499] width 263 height 171
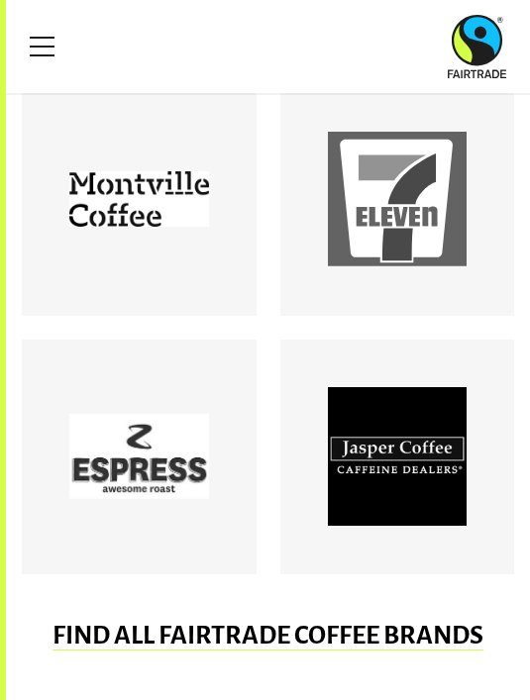
scroll to position [994, 0]
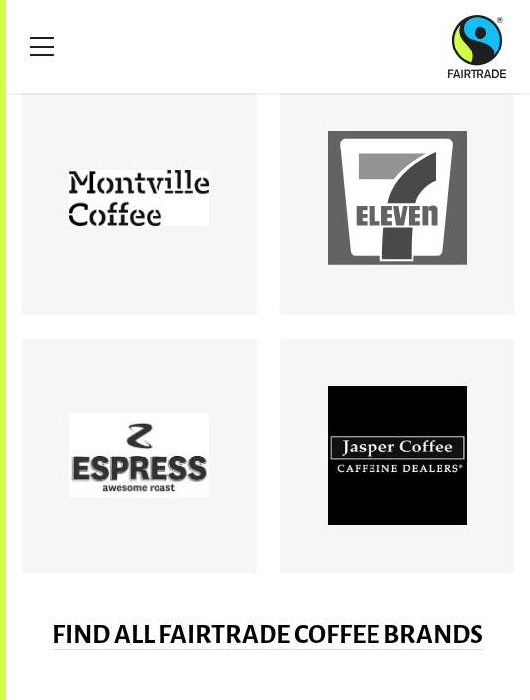
click at [379, 208] on div at bounding box center [398, 199] width 140 height 140
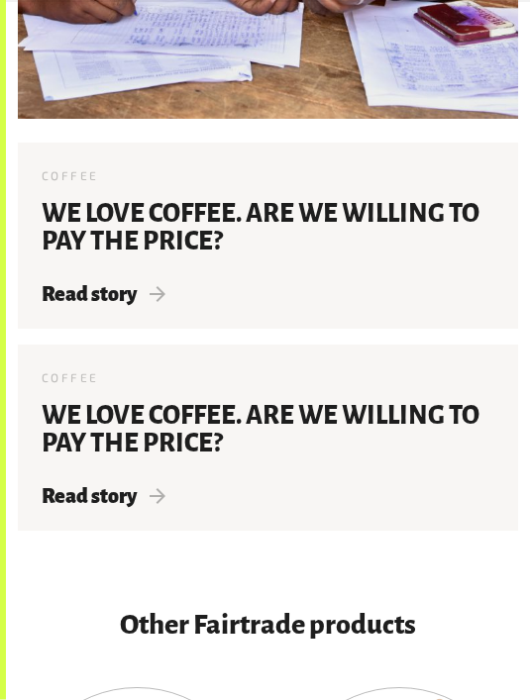
scroll to position [4406, 0]
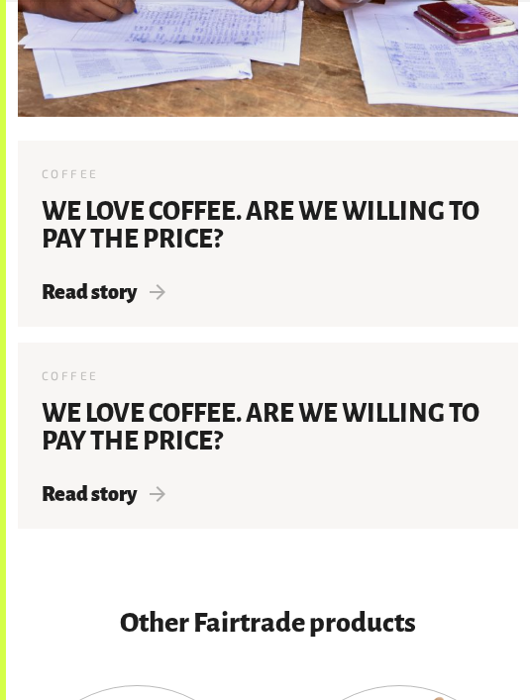
click at [96, 270] on div "Coffee 6 Jun 2019 We love coffee. Are we willing to pay the price? Read story" at bounding box center [268, 234] width 500 height 186
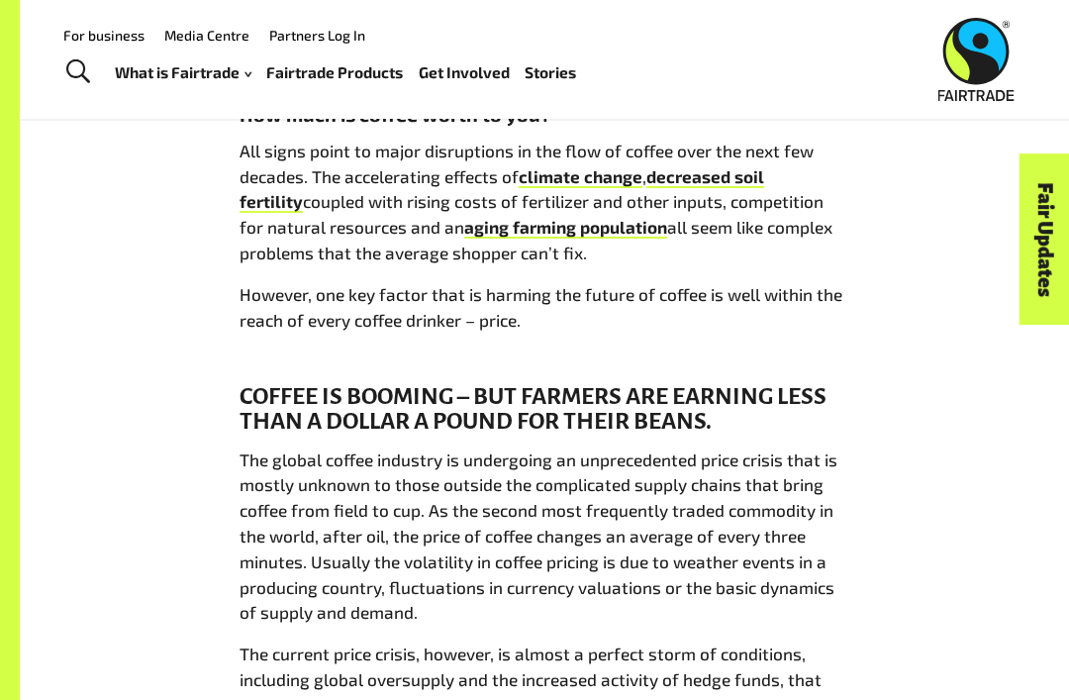
scroll to position [815, 0]
